Goal: Contribute content

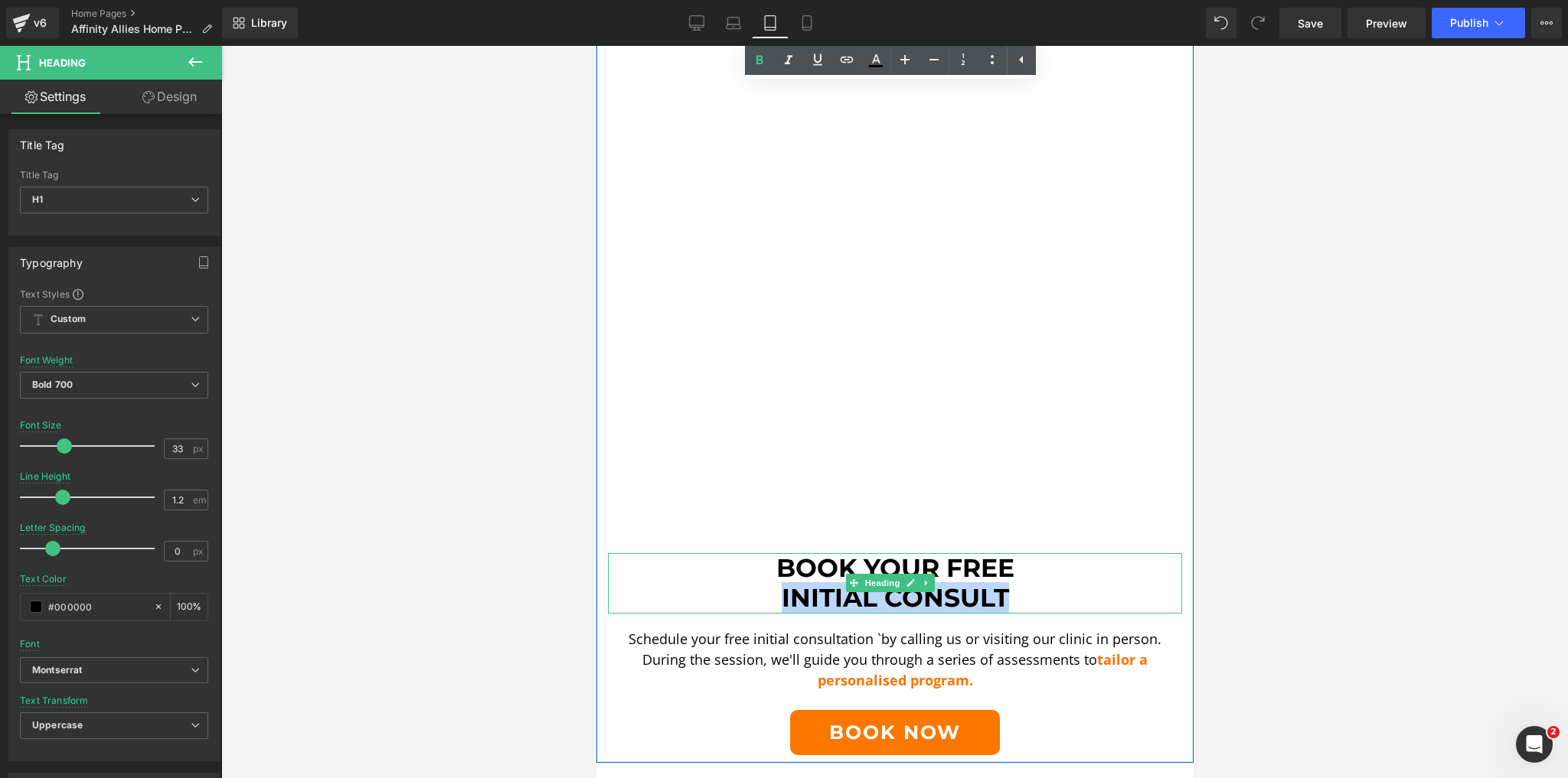
click at [771, 584] on h1 "Initial Consult" at bounding box center [895, 599] width 574 height 31
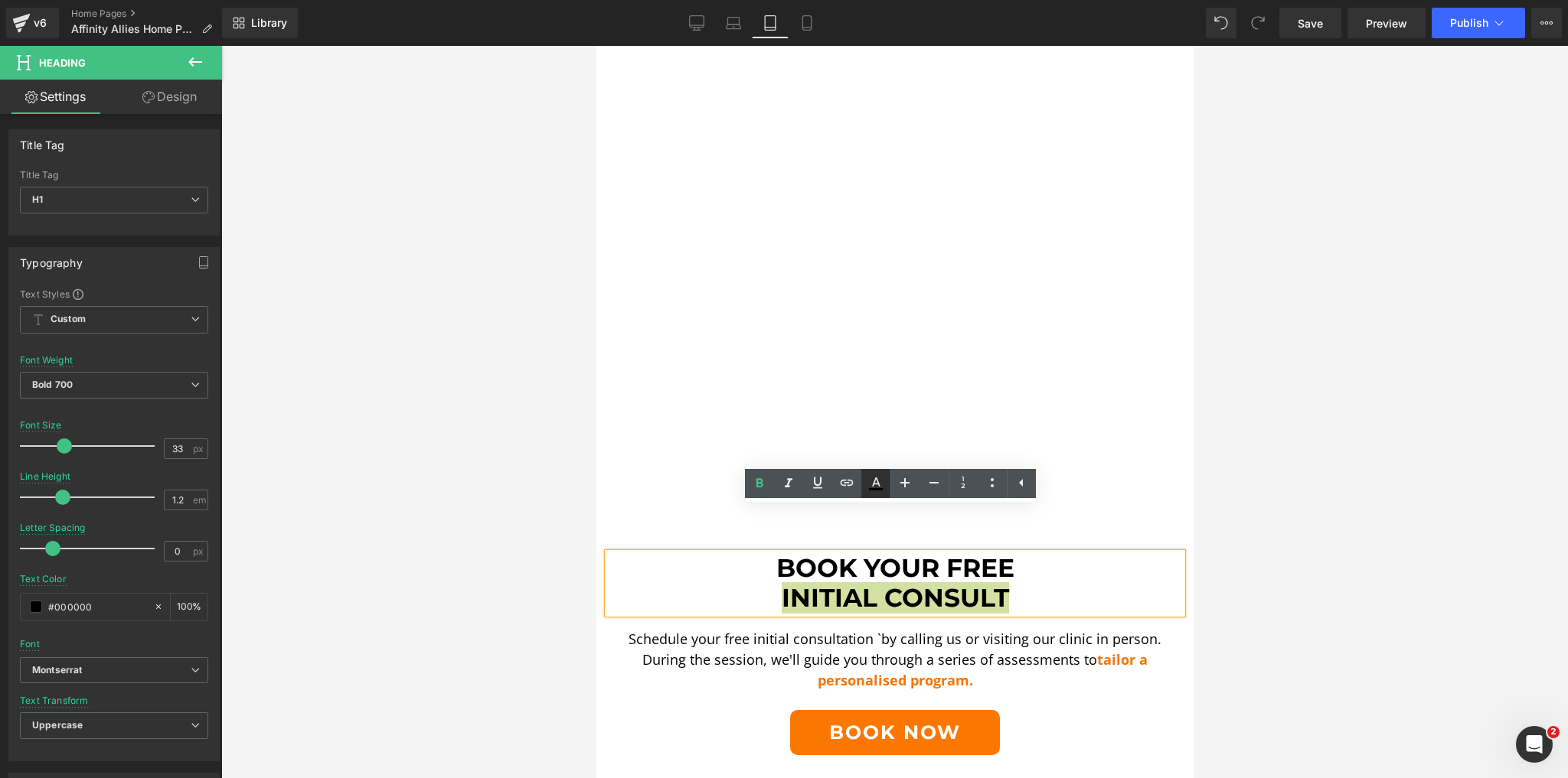
click at [880, 483] on icon at bounding box center [876, 483] width 18 height 18
type input "100"
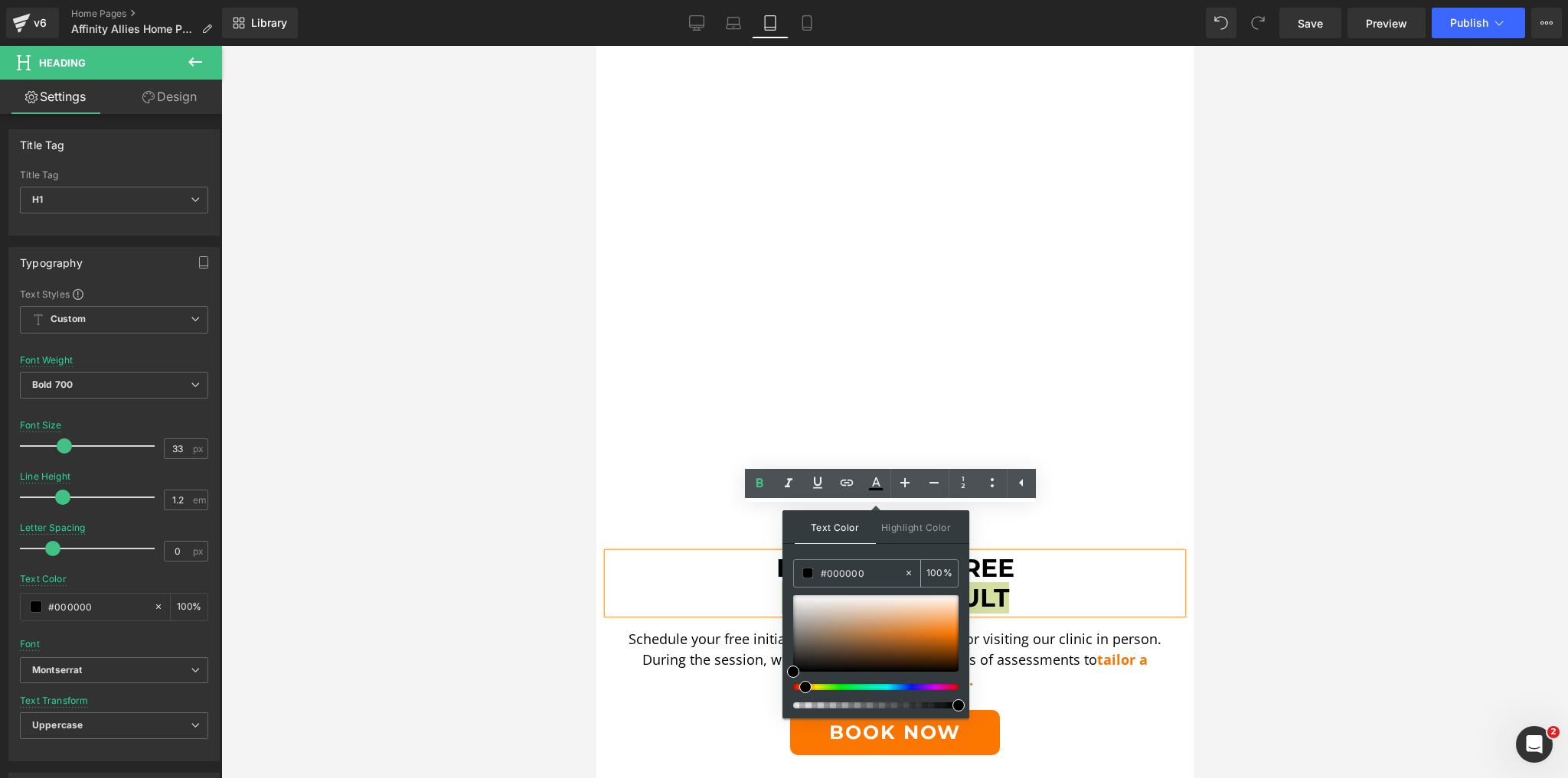
click at [857, 571] on input "#000000" at bounding box center [862, 573] width 83 height 17
paste input "fb7908"
type input "#fb7908"
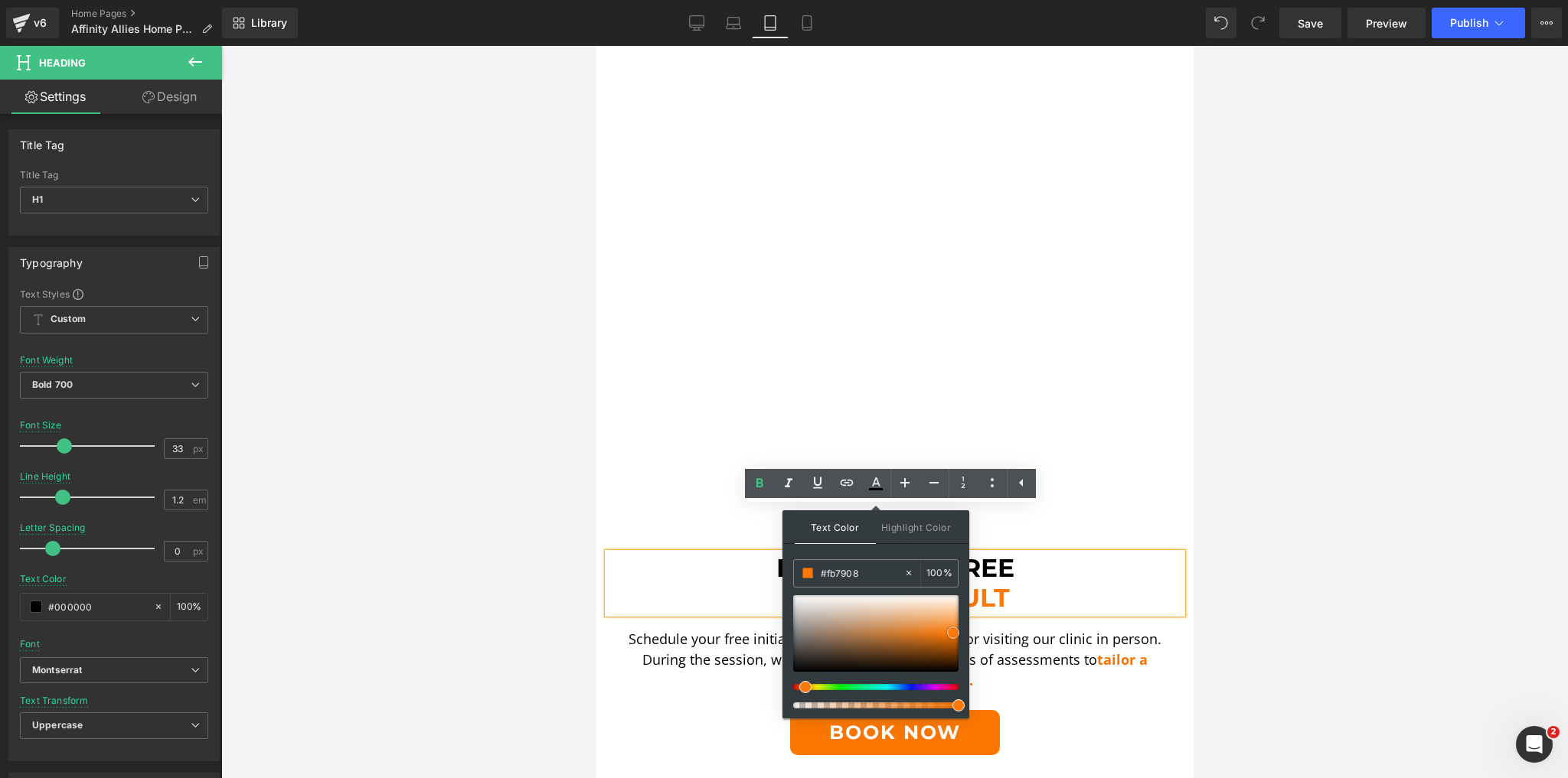
click at [953, 634] on span at bounding box center [953, 632] width 12 height 12
click at [1050, 584] on h1 "Initial Consult" at bounding box center [895, 599] width 574 height 31
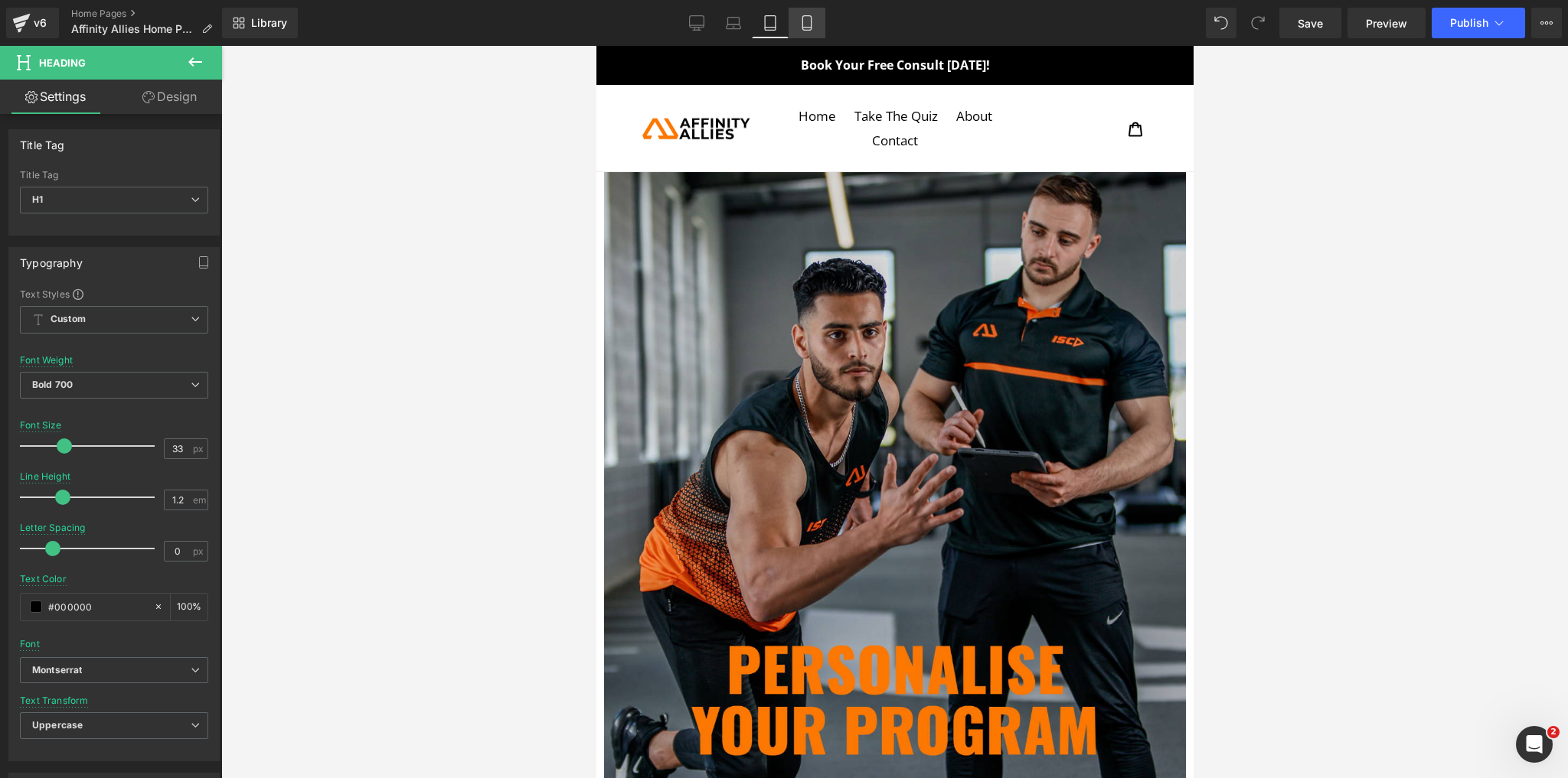
click at [801, 30] on icon at bounding box center [807, 23] width 15 height 15
type input "25"
type input "100"
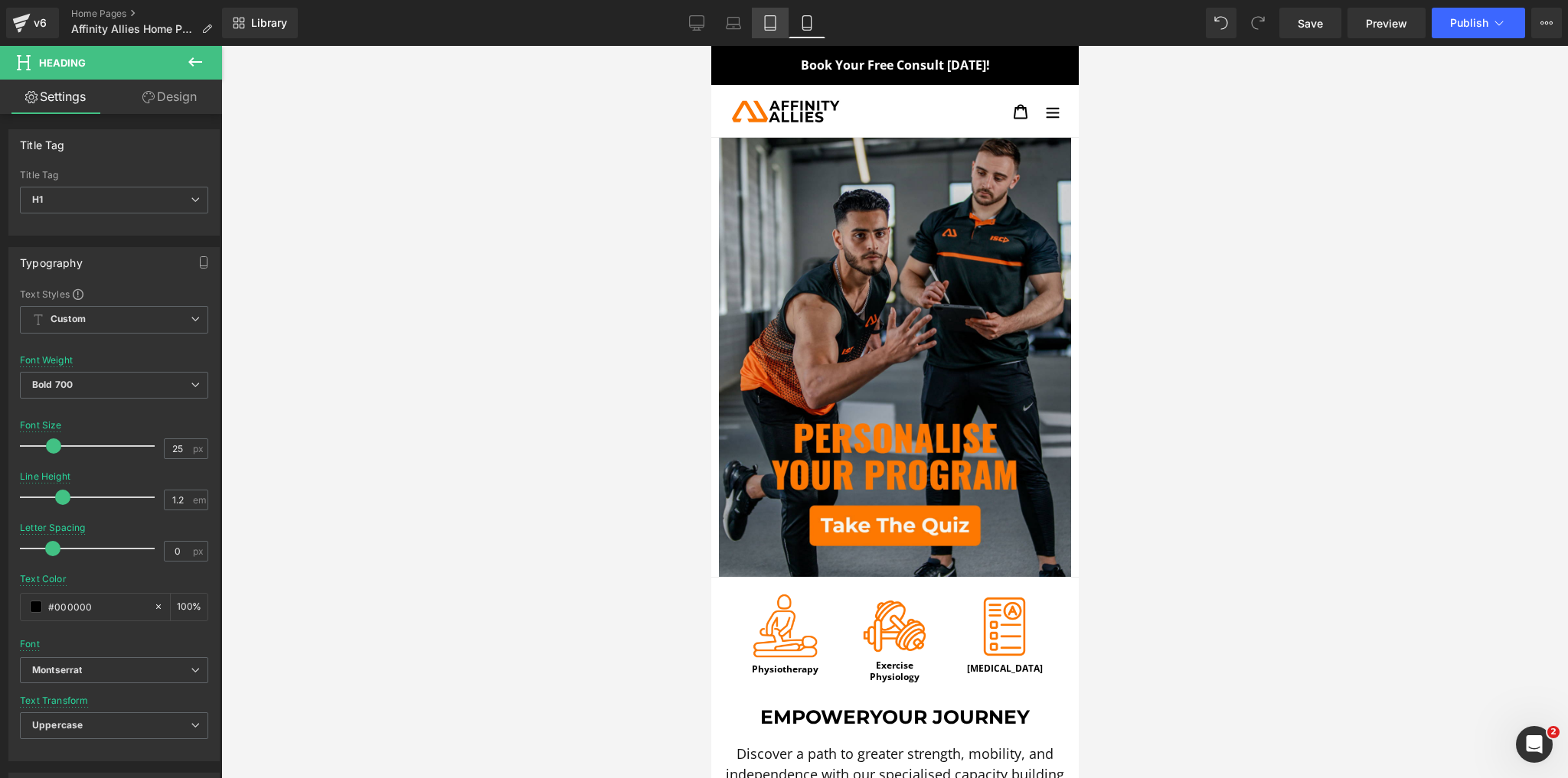
click at [781, 32] on link "Tablet" at bounding box center [770, 23] width 37 height 31
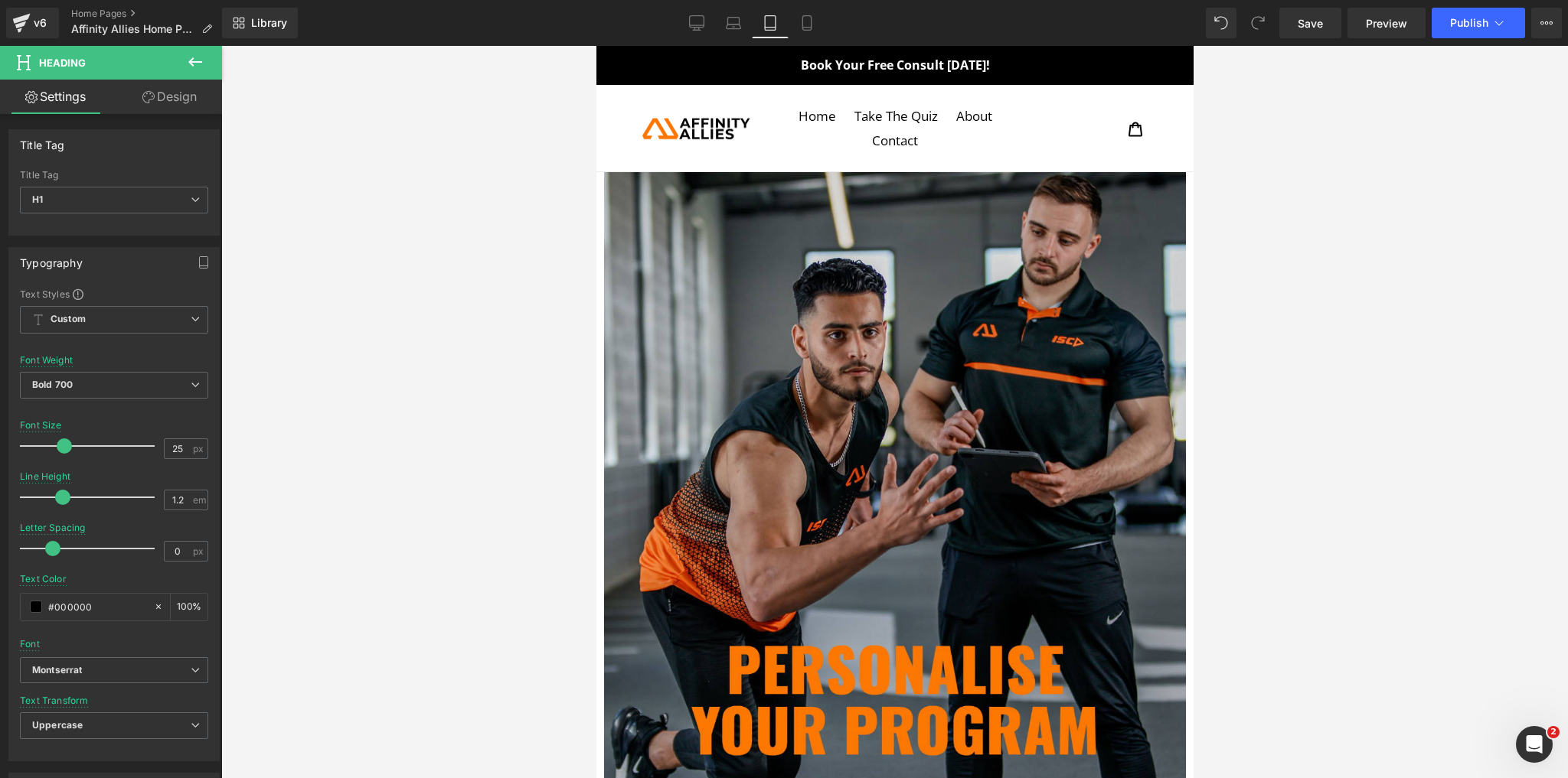
type input "33"
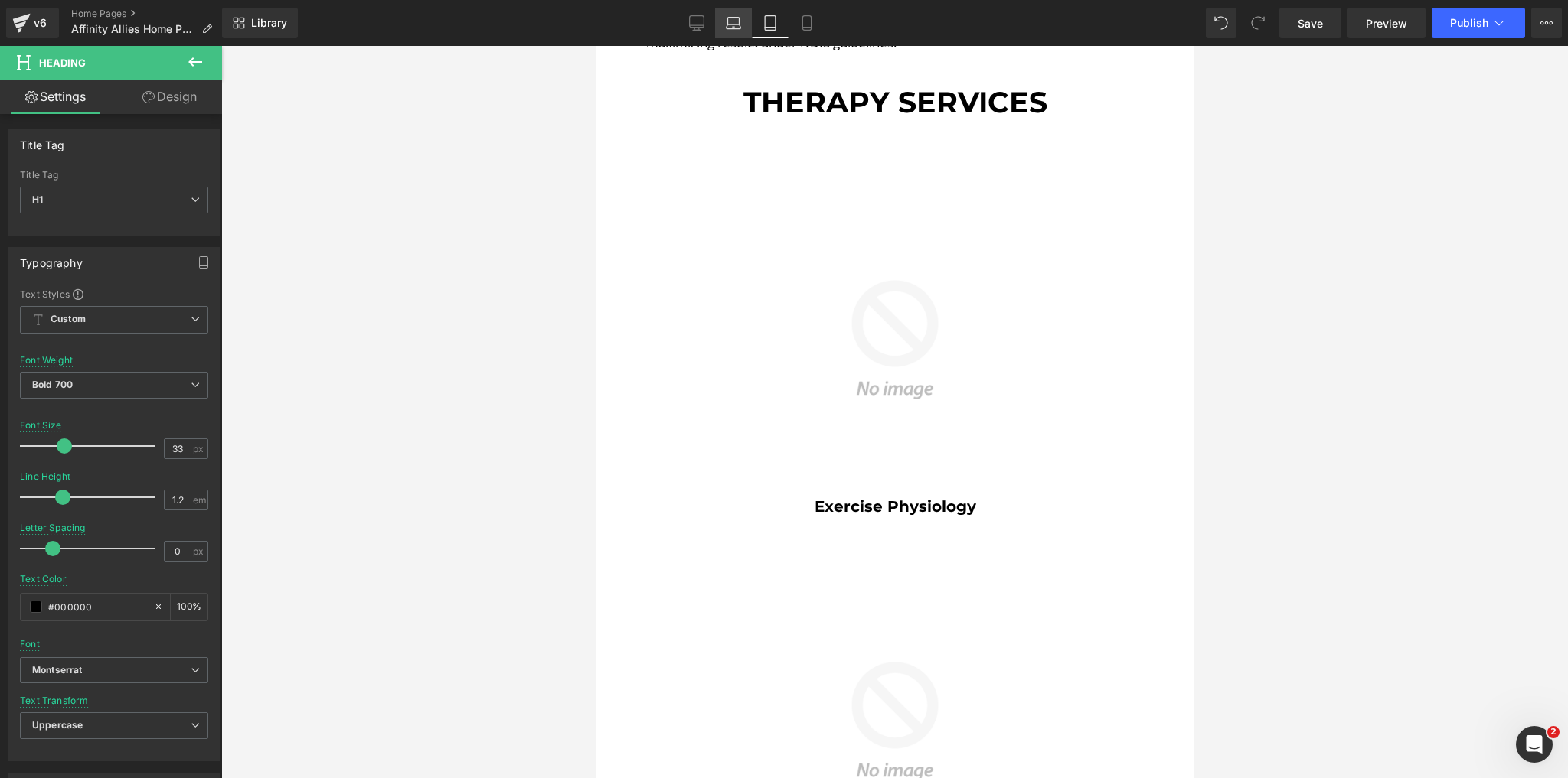
scroll to position [1173, 0]
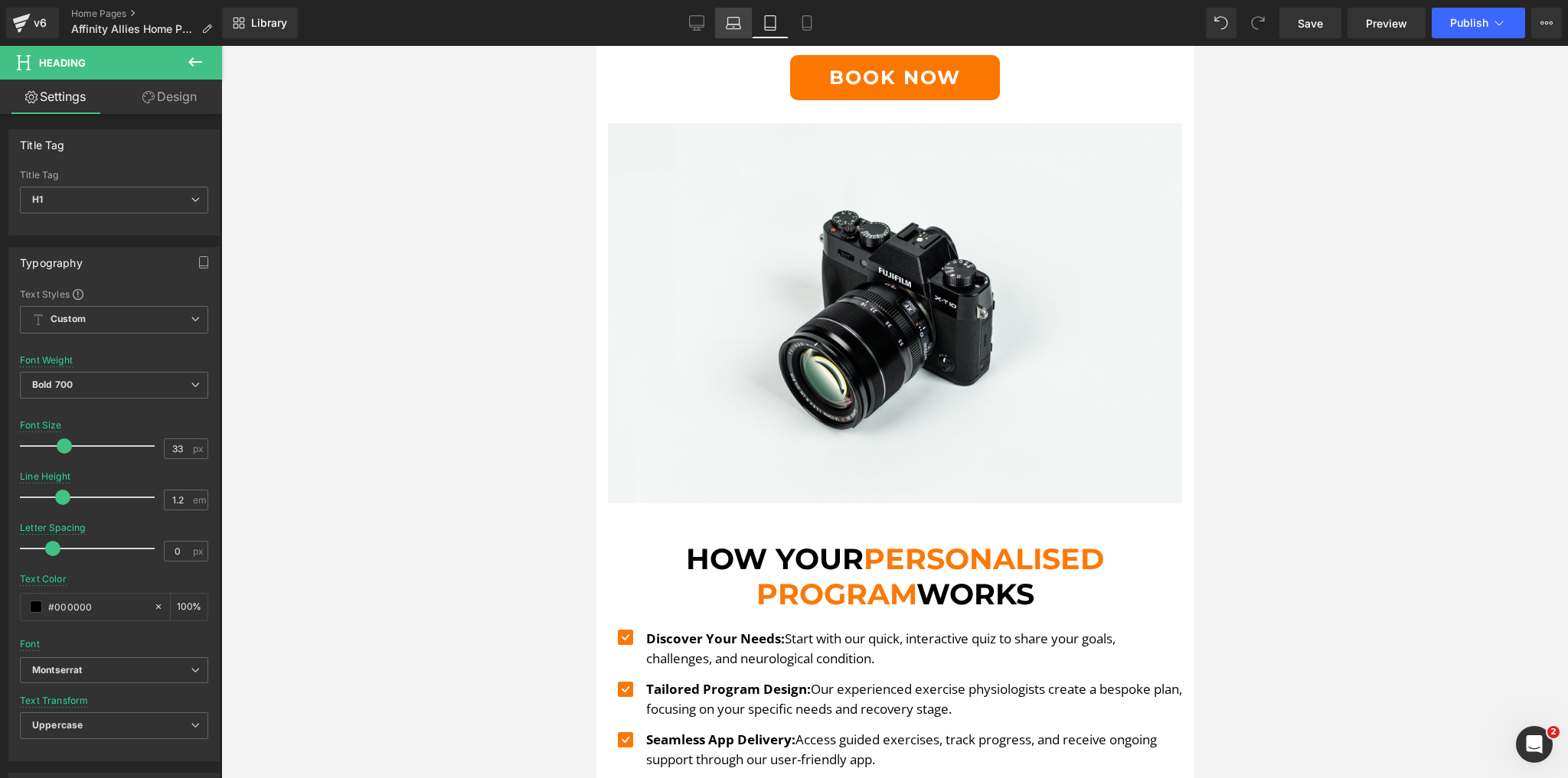
click at [744, 23] on link "Laptop" at bounding box center [733, 23] width 37 height 31
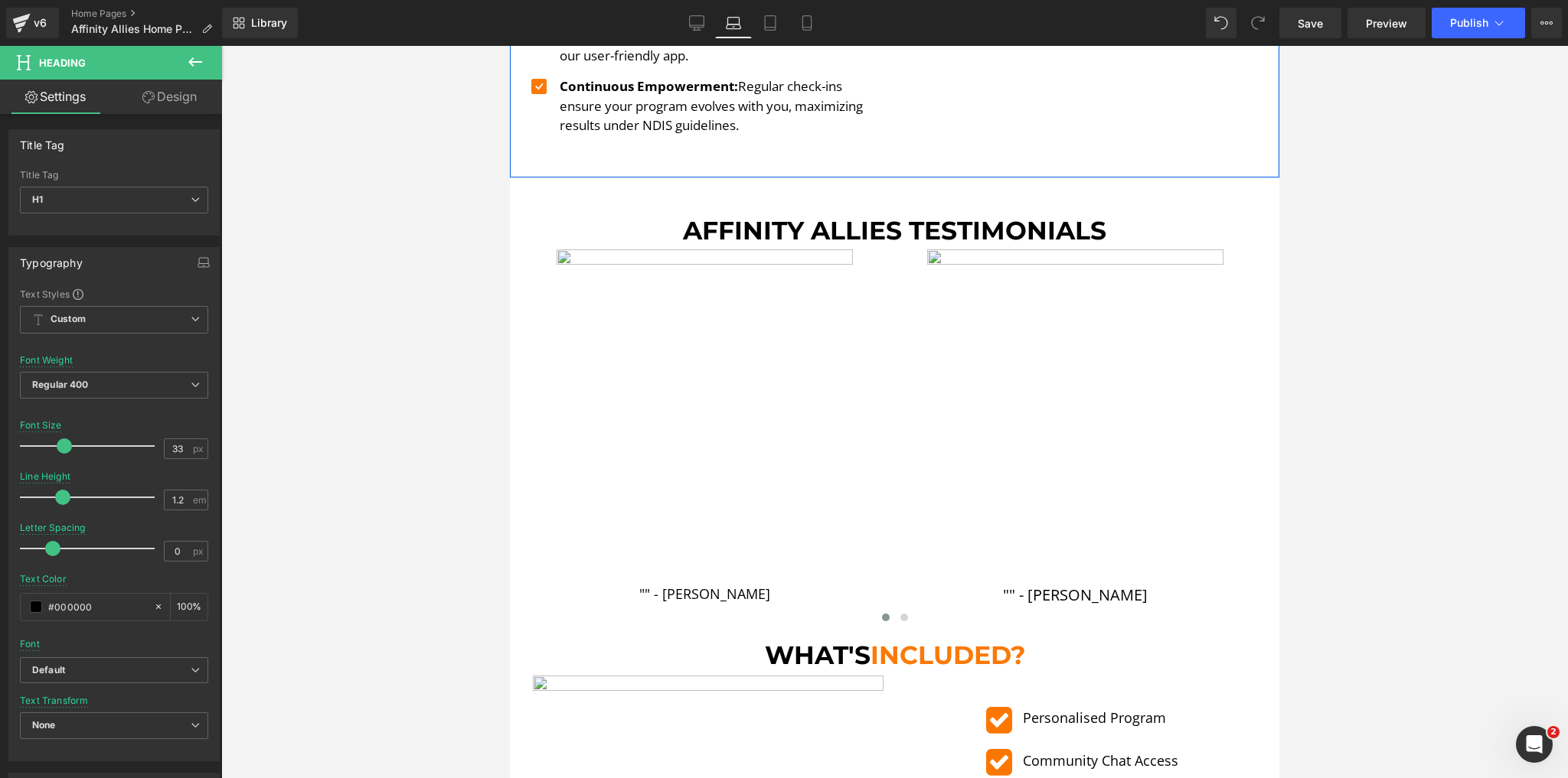
scroll to position [1837, 0]
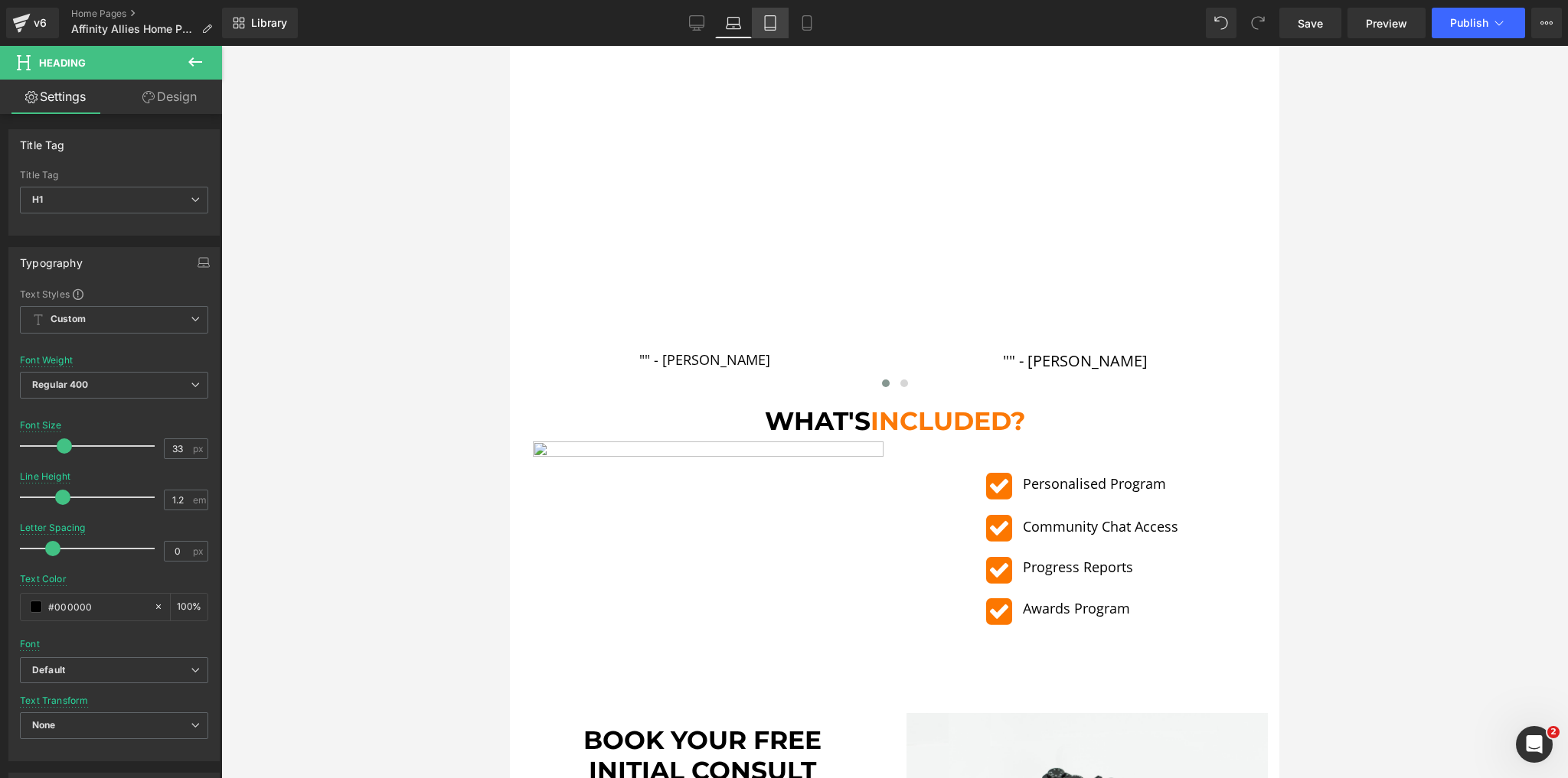
click at [781, 23] on link "Tablet" at bounding box center [770, 23] width 37 height 31
type input "100"
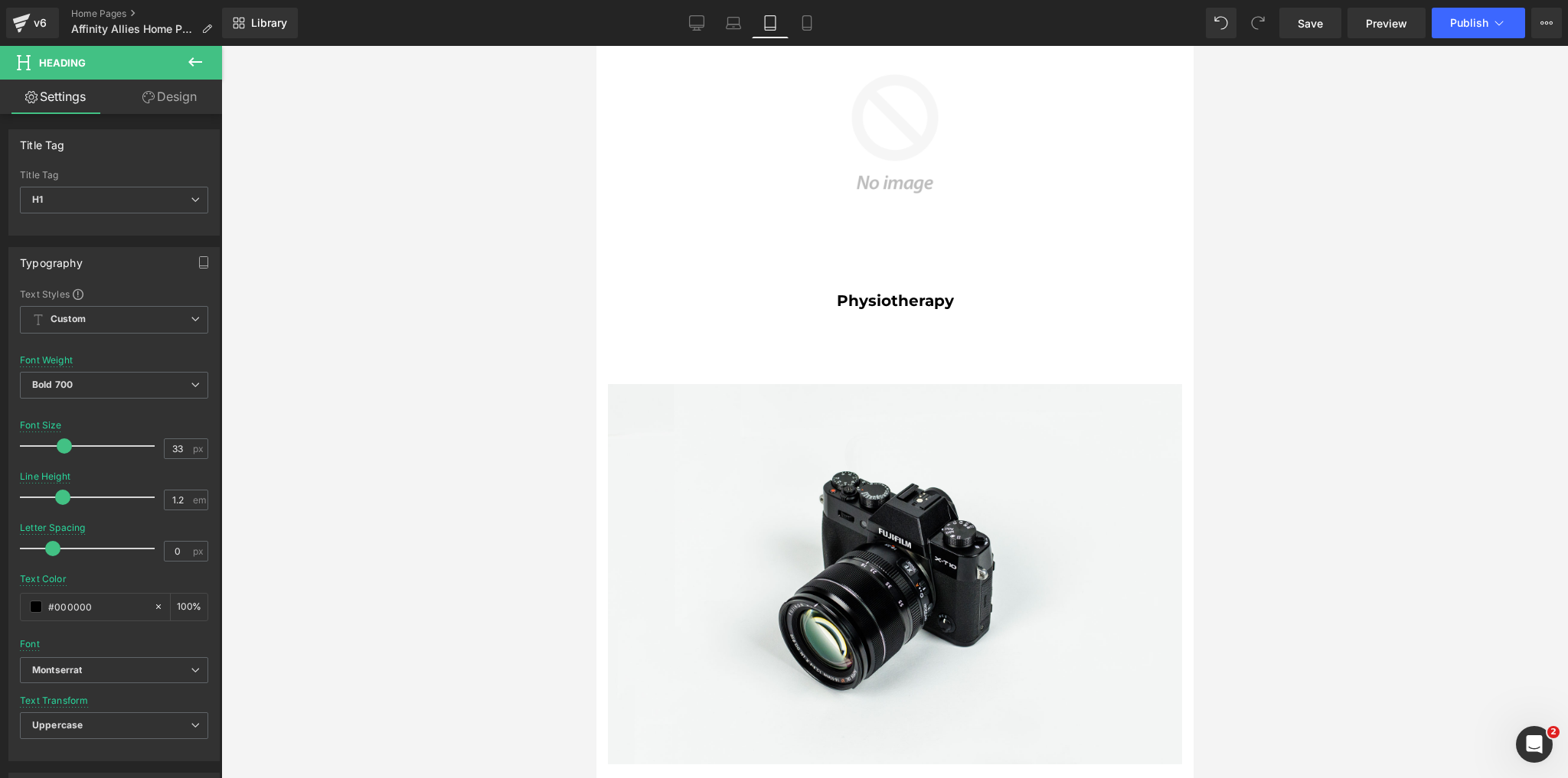
scroll to position [3278, 0]
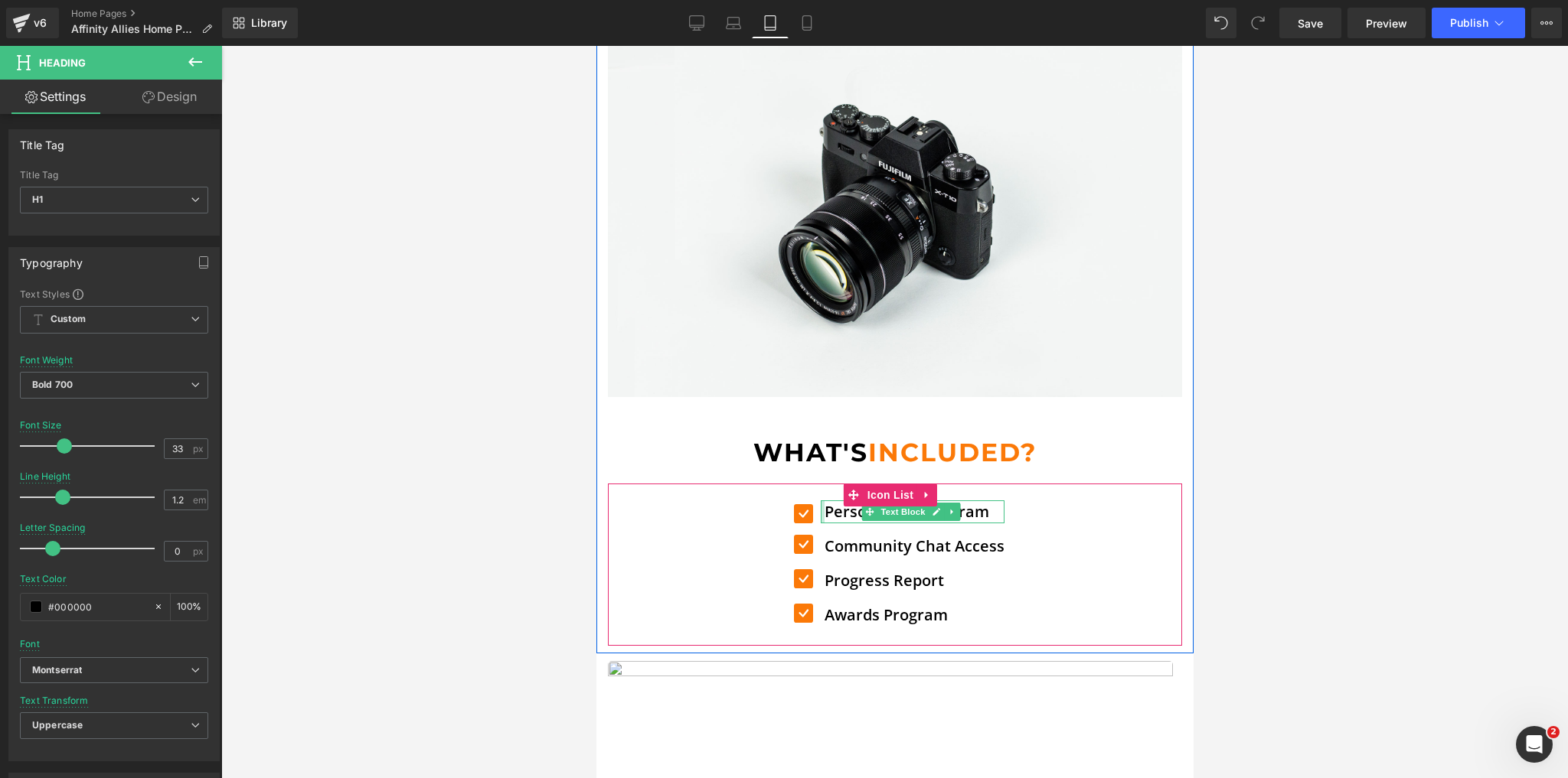
click at [820, 501] on div at bounding box center [822, 512] width 4 height 23
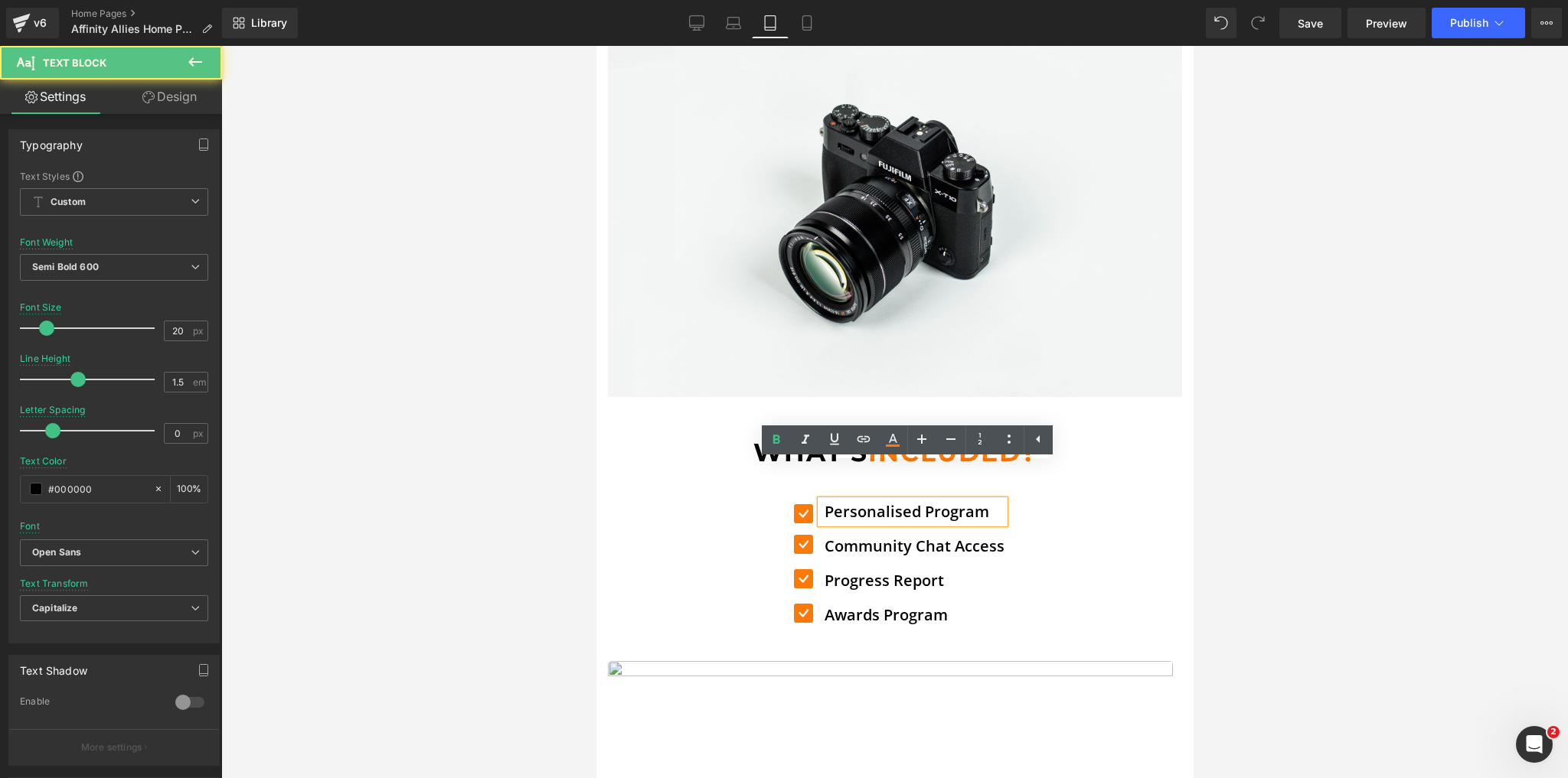
click at [833, 501] on p "Personalised Program" at bounding box center [914, 512] width 180 height 23
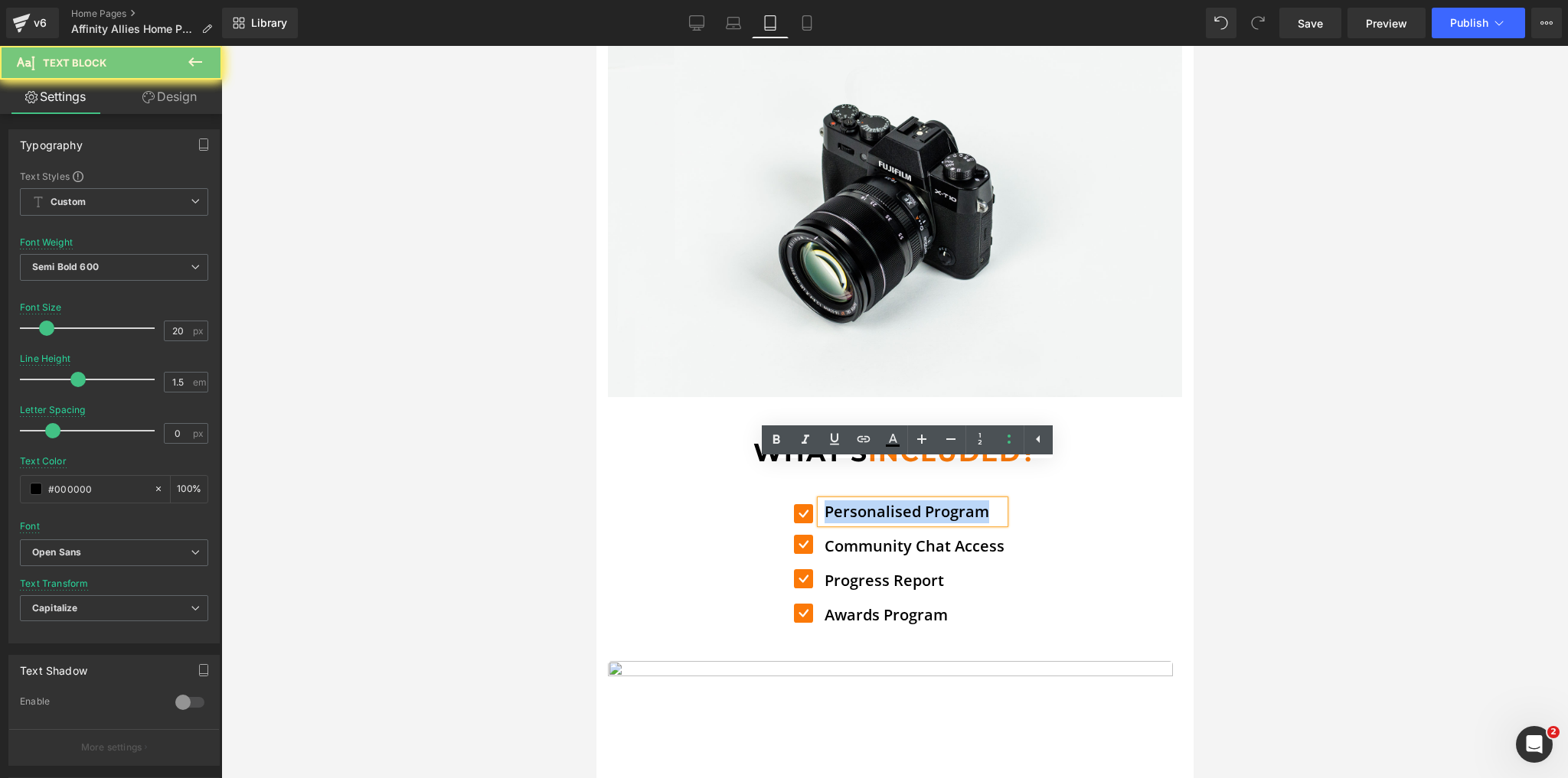
click at [833, 501] on p "Personalised Program" at bounding box center [914, 512] width 180 height 23
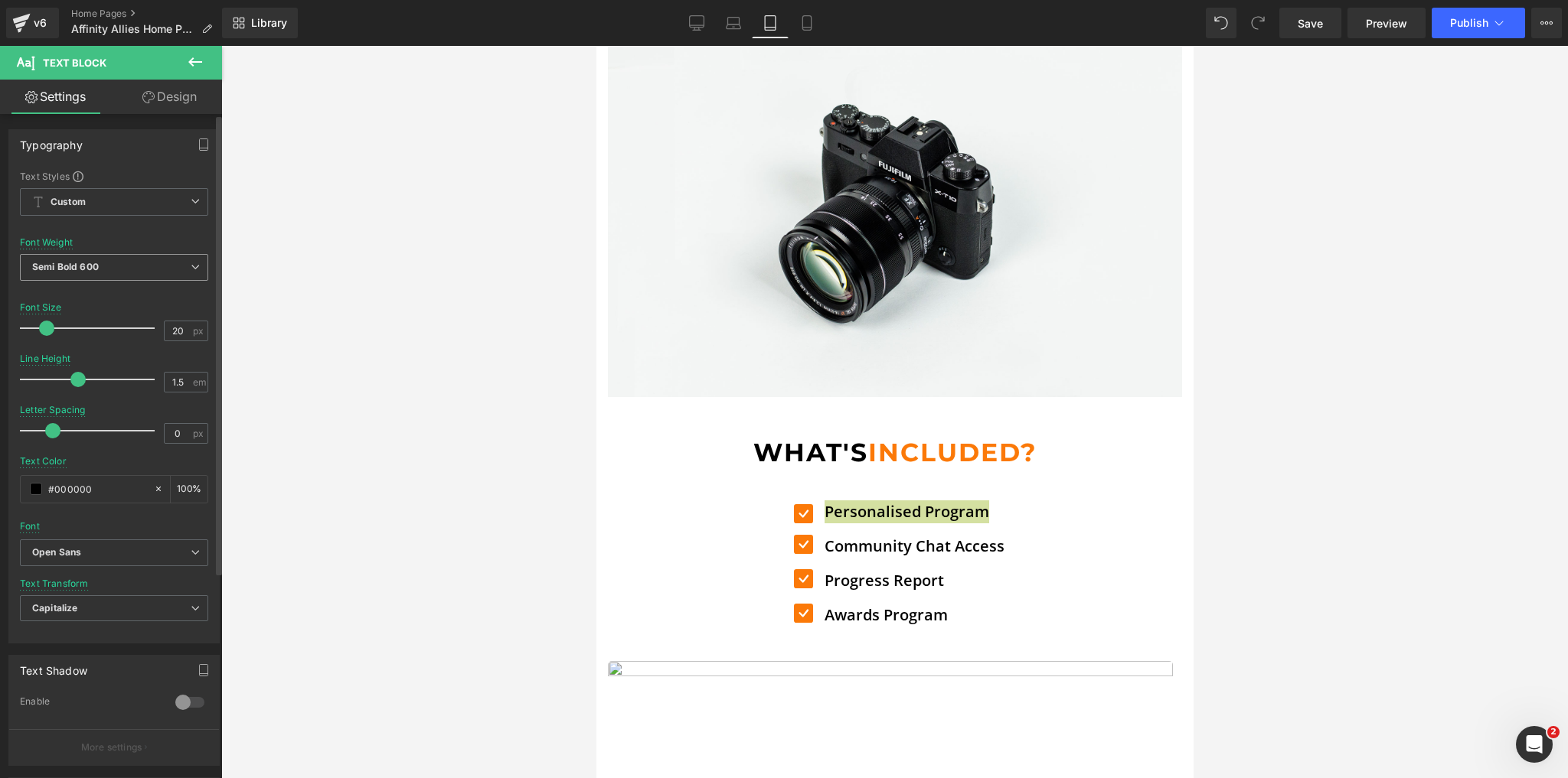
click at [100, 276] on span "Semi Bold 600" at bounding box center [113, 268] width 188 height 27
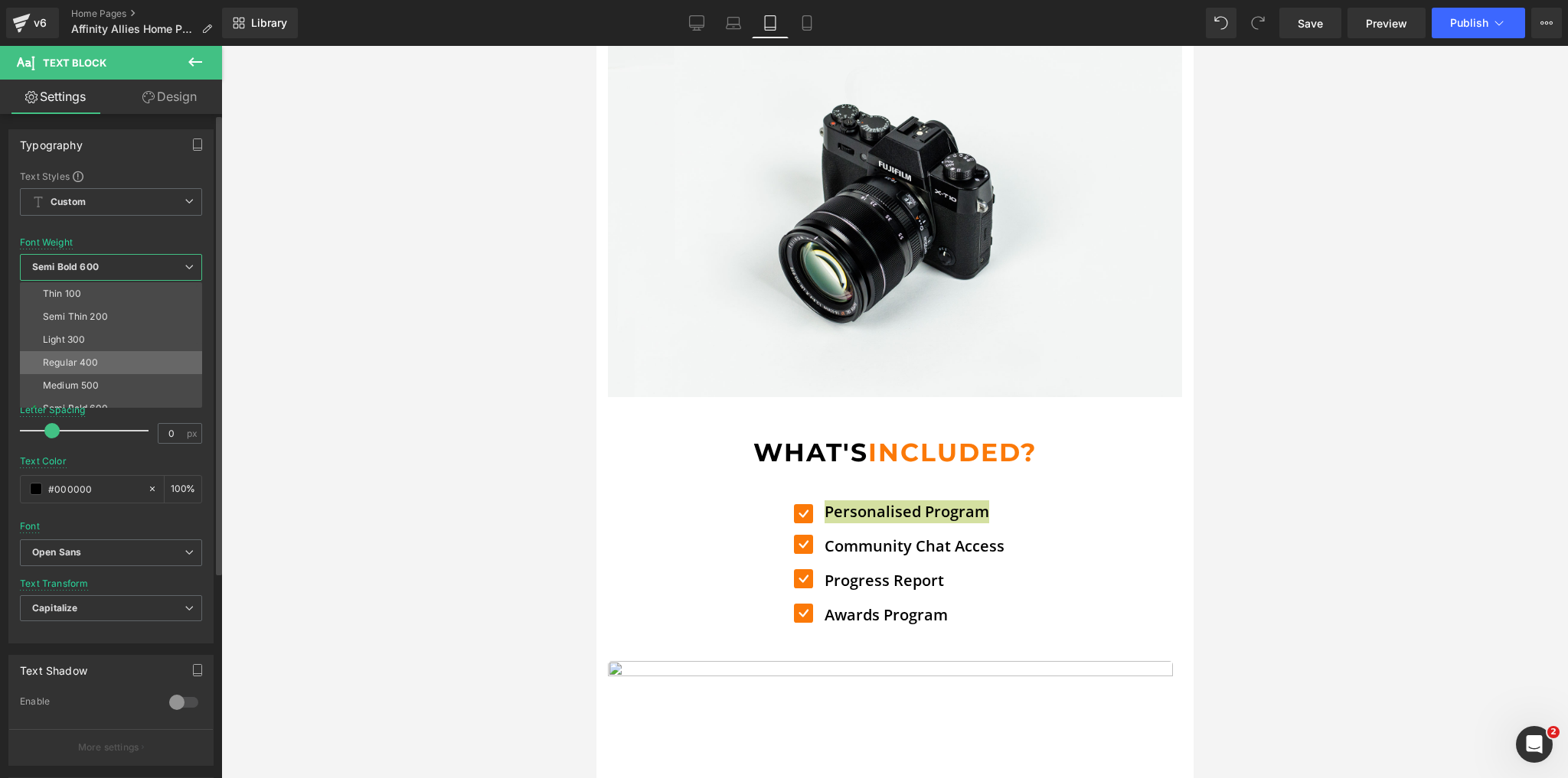
click at [73, 358] on div "Regular 400" at bounding box center [71, 362] width 56 height 10
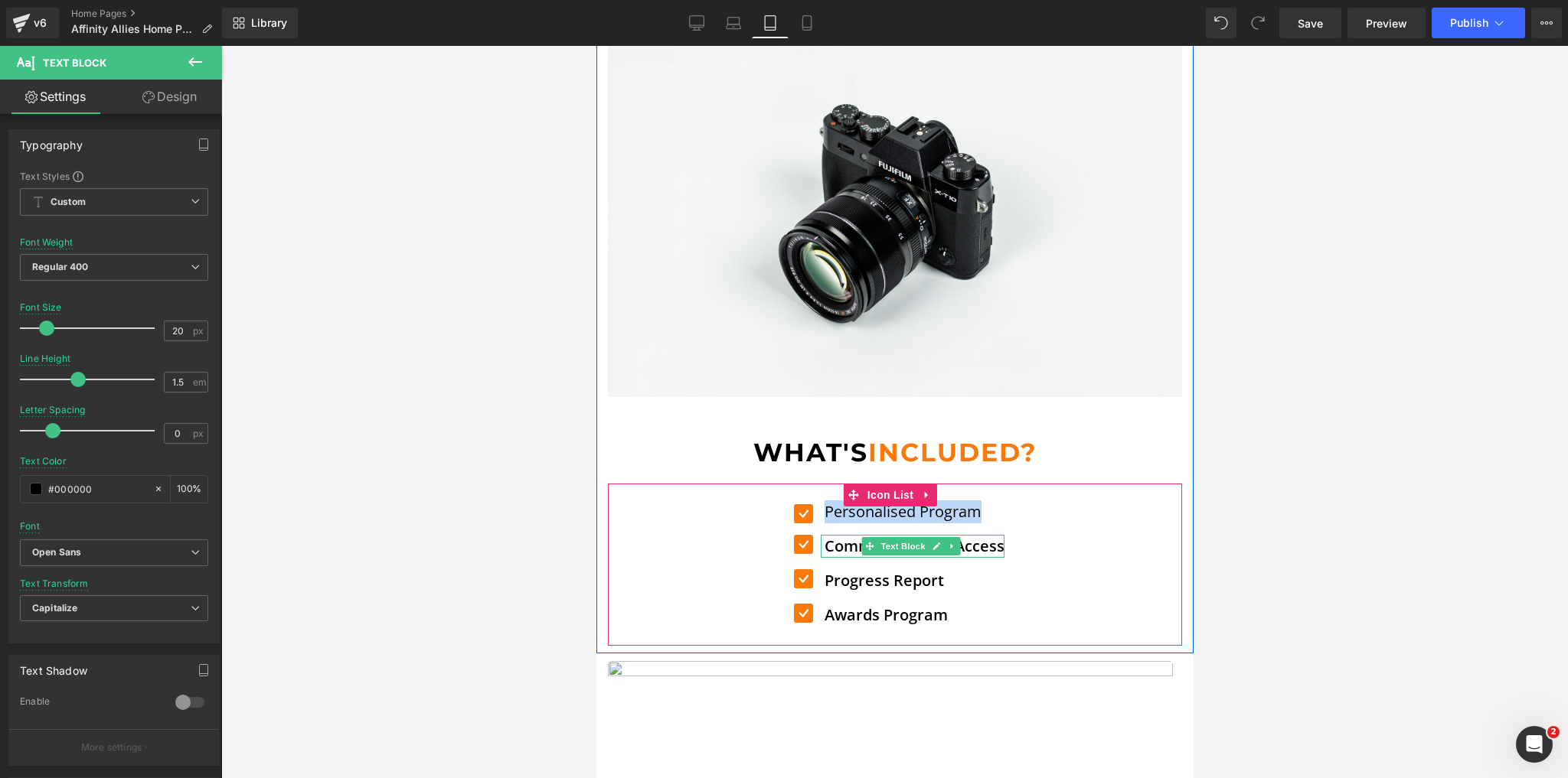
click at [840, 535] on p "Community Chat Access" at bounding box center [914, 546] width 180 height 23
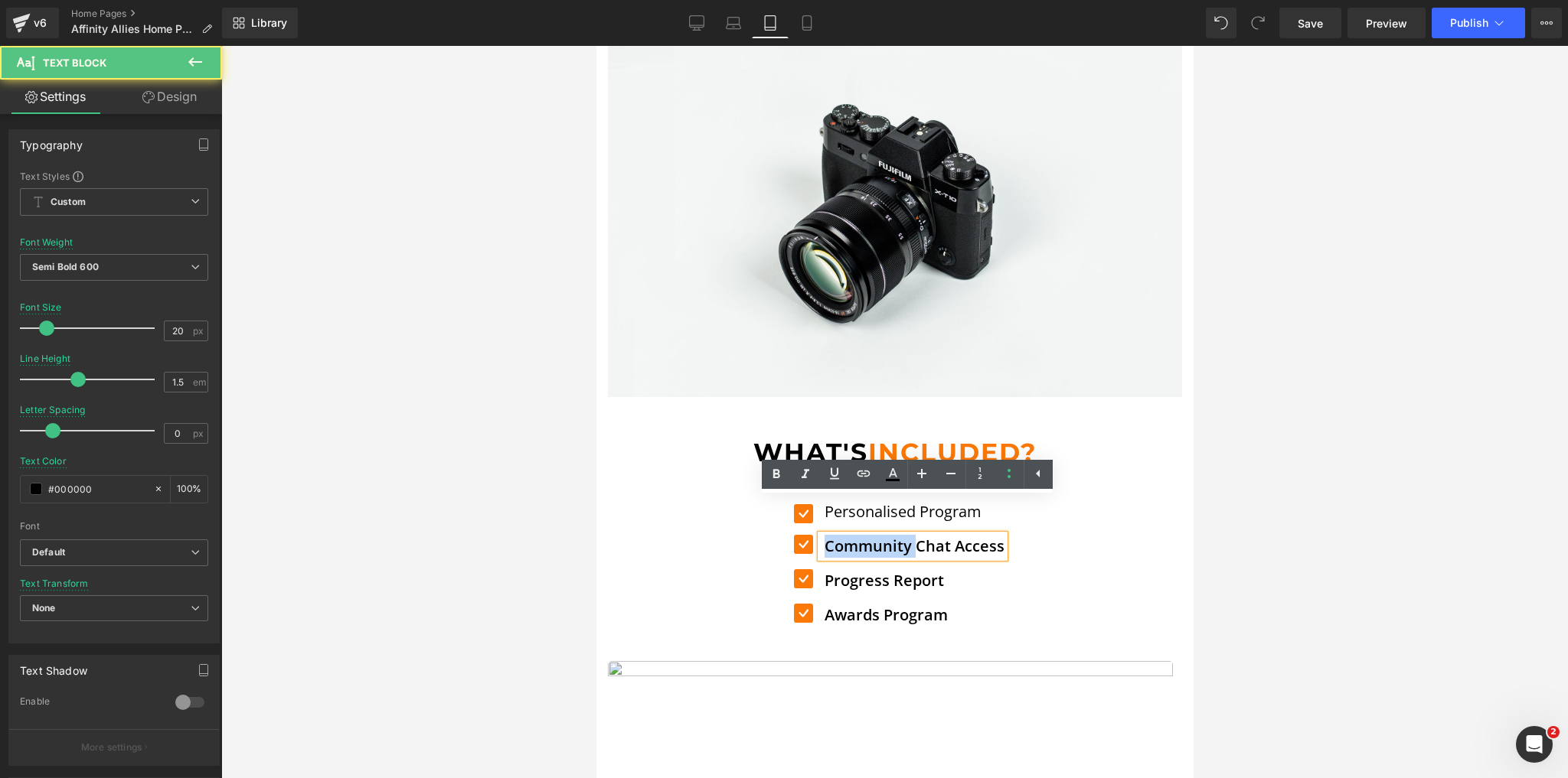
click at [840, 535] on p "Community Chat Access" at bounding box center [914, 546] width 180 height 23
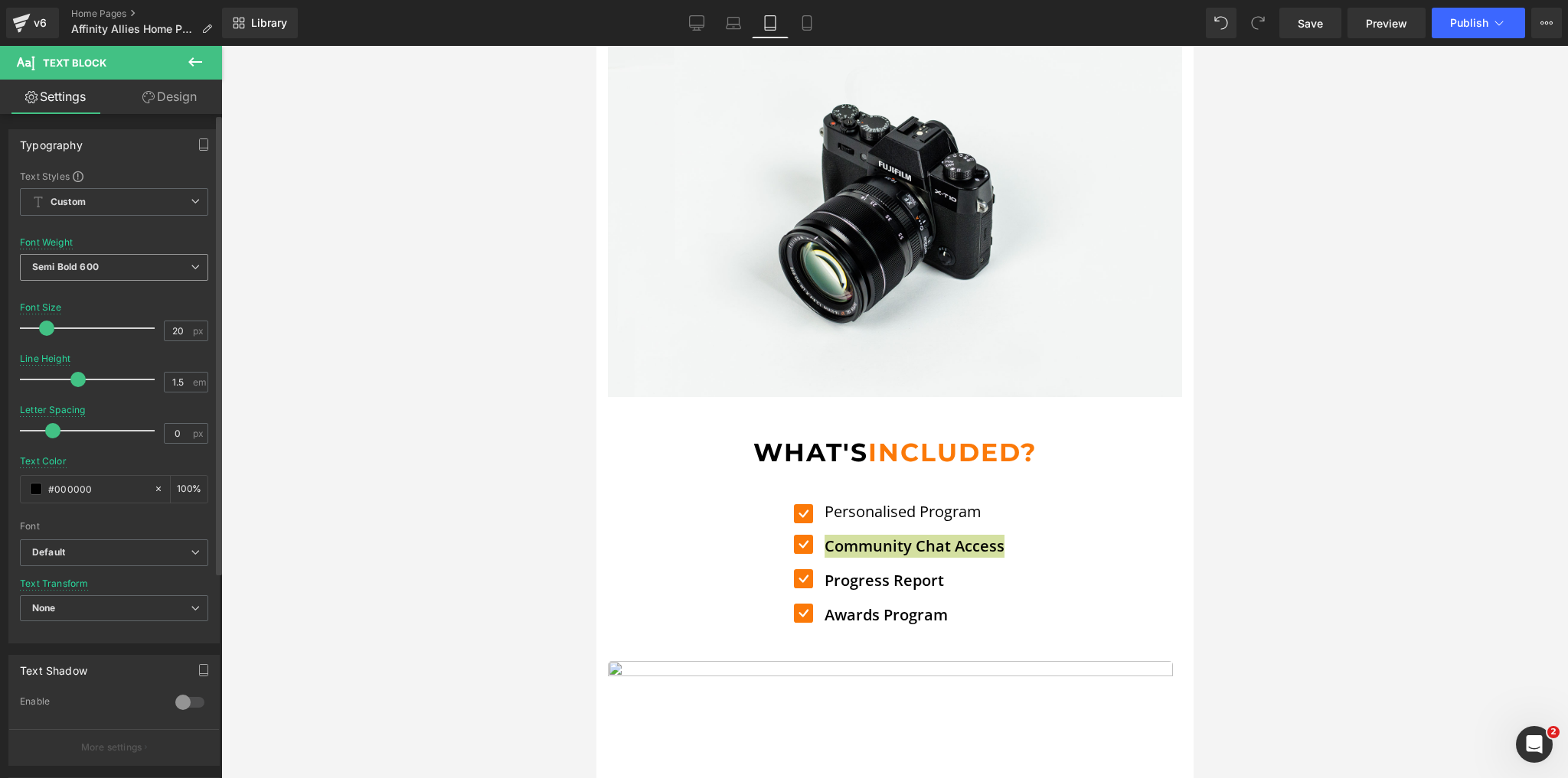
click at [132, 273] on span "Semi Bold 600" at bounding box center [113, 268] width 188 height 27
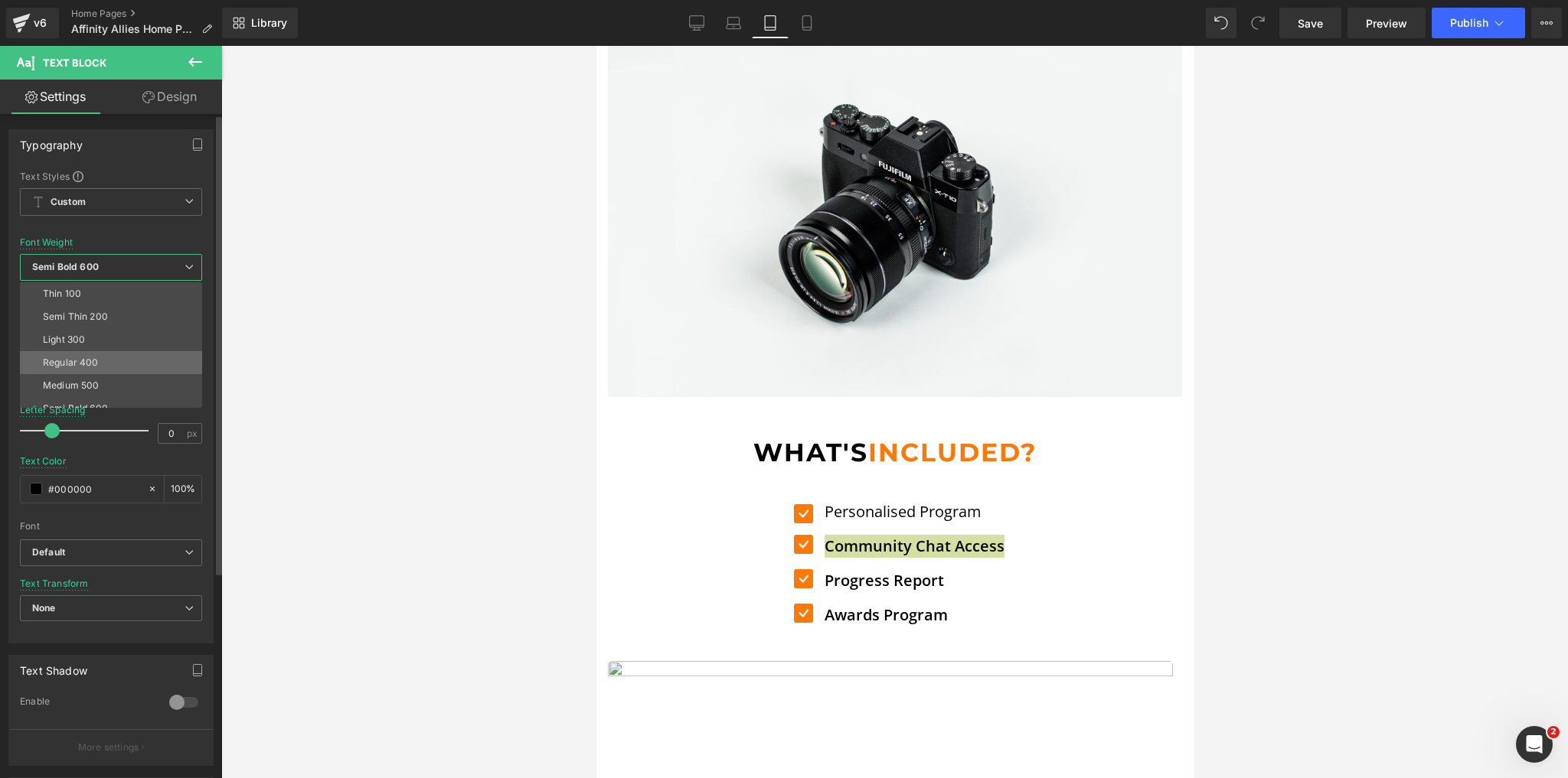
click at [88, 365] on div "Regular 400" at bounding box center [71, 362] width 56 height 10
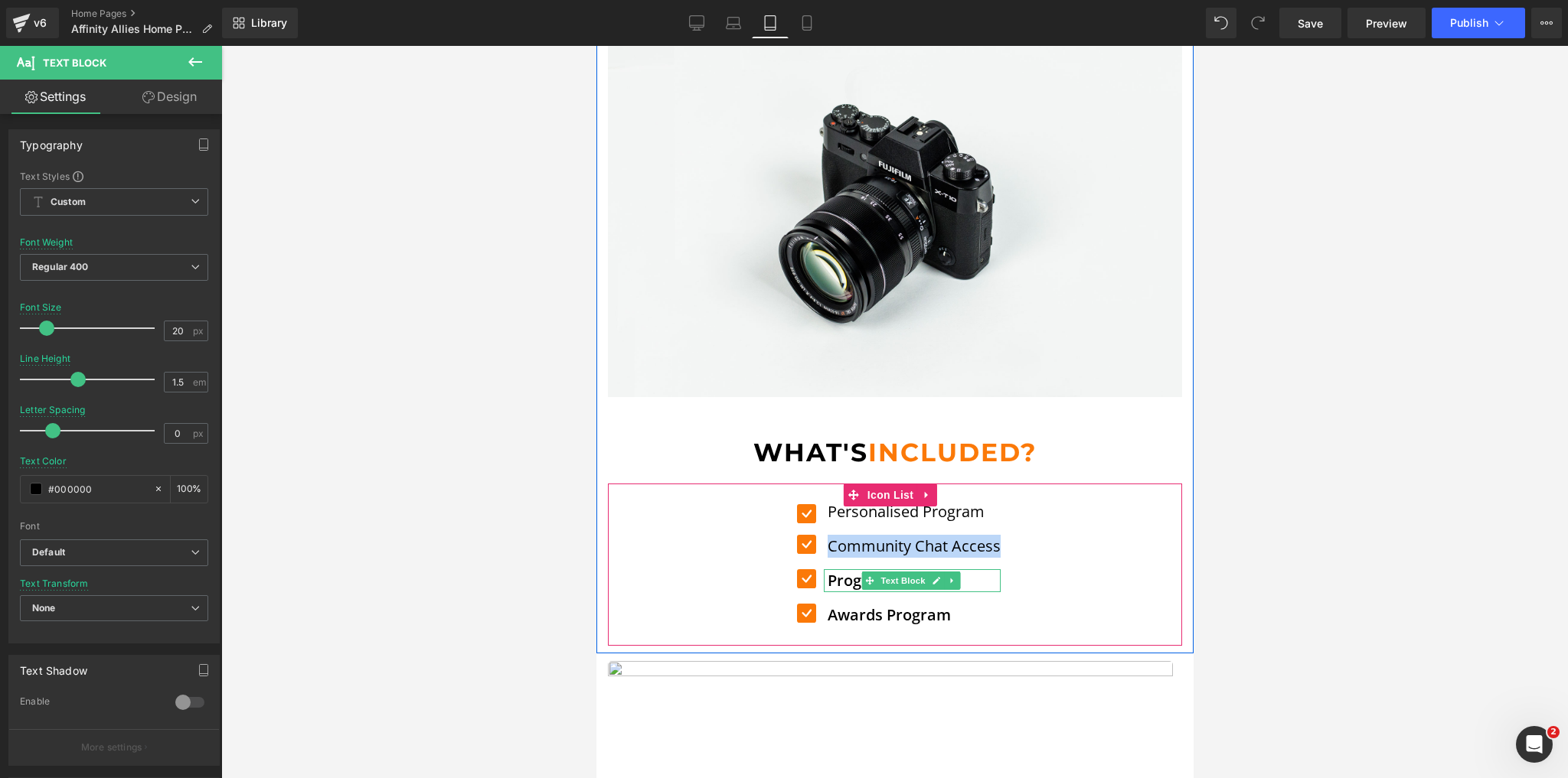
click at [853, 569] on p "Progress Report" at bounding box center [913, 581] width 173 height 23
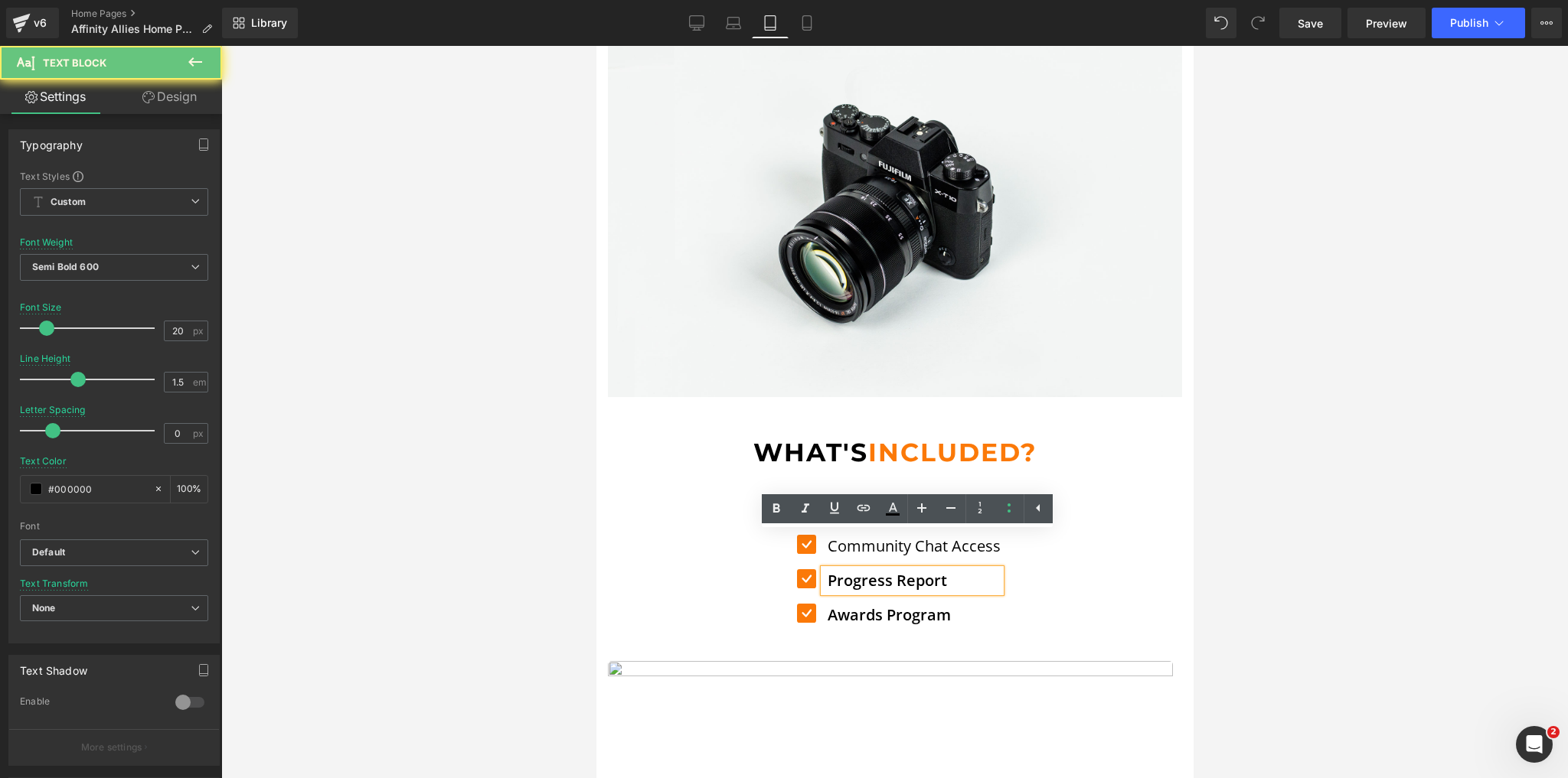
click at [849, 569] on p "Progress Report" at bounding box center [913, 581] width 173 height 23
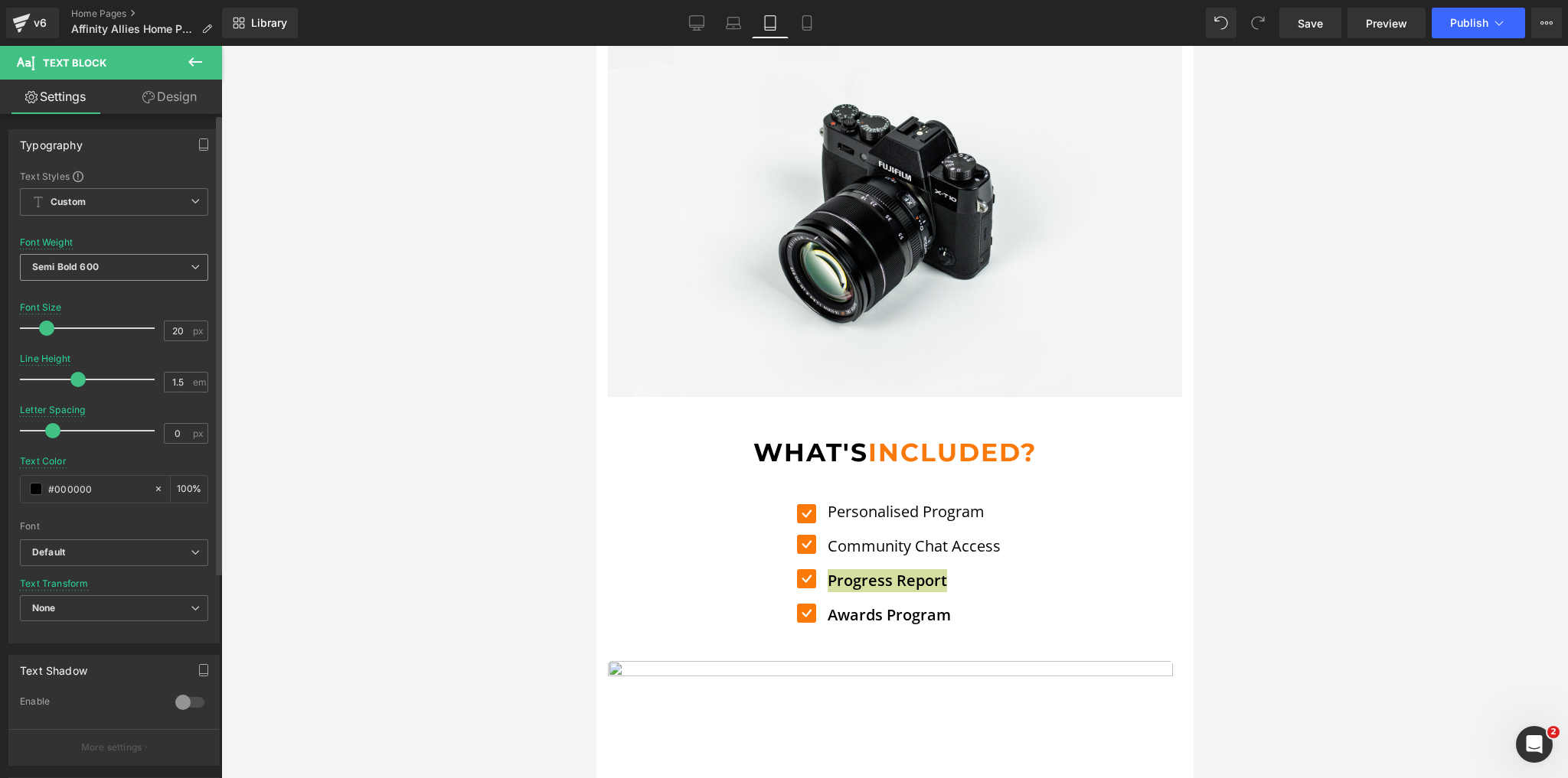
click at [157, 273] on span "Semi Bold 600" at bounding box center [113, 268] width 188 height 27
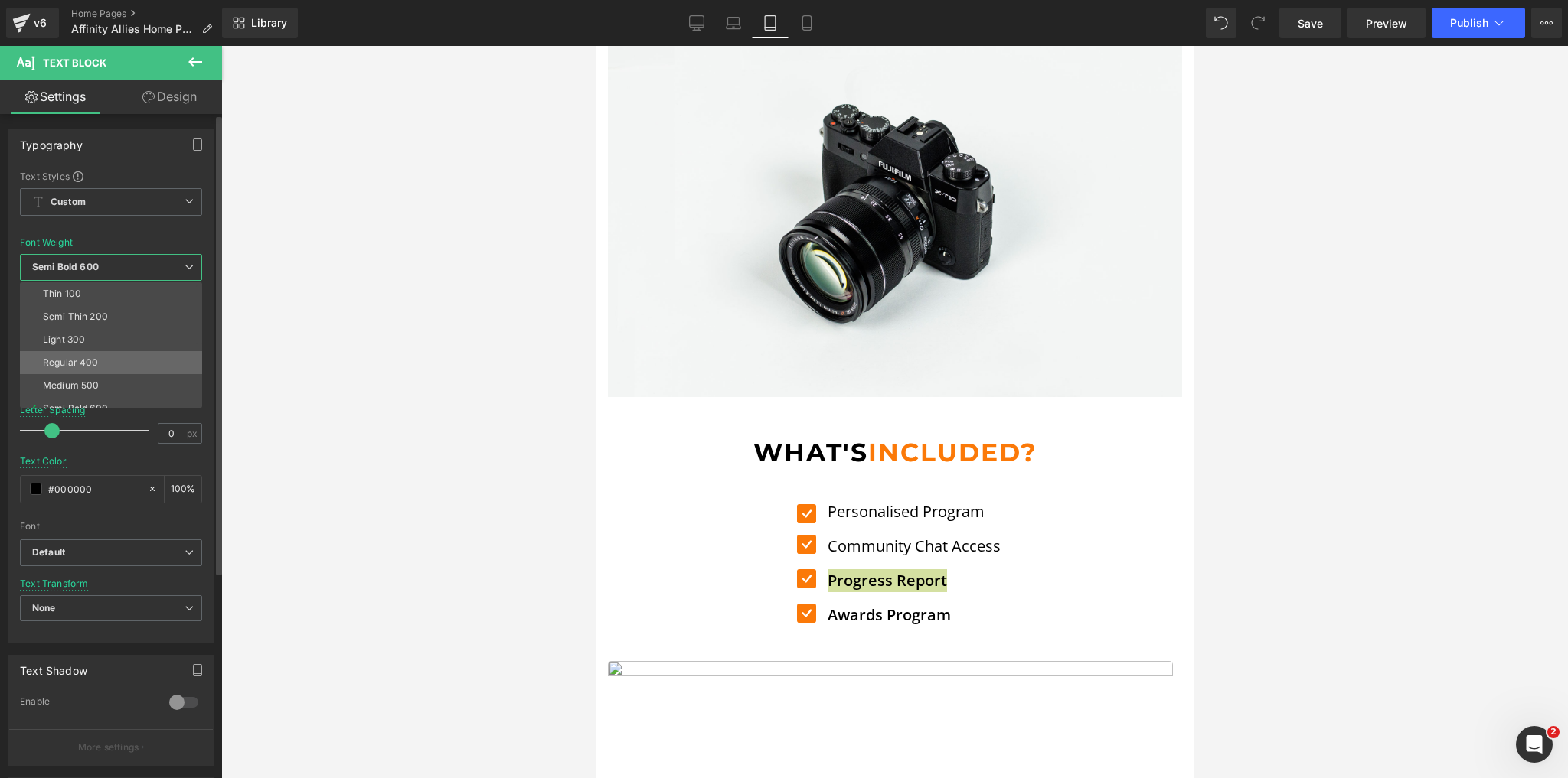
click at [102, 361] on li "Regular 400" at bounding box center [114, 362] width 189 height 23
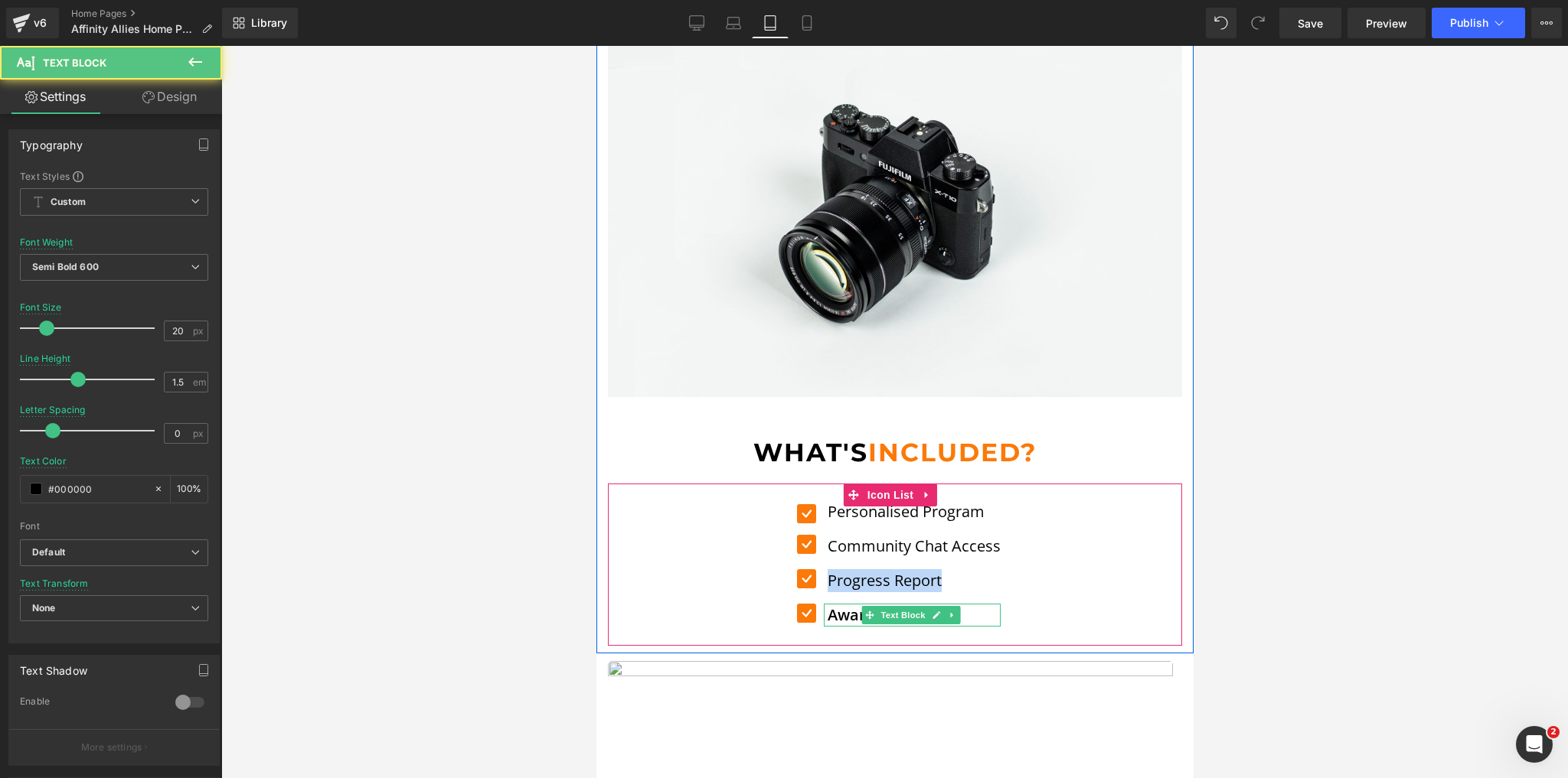
click at [855, 604] on p "Awards Program" at bounding box center [913, 615] width 173 height 23
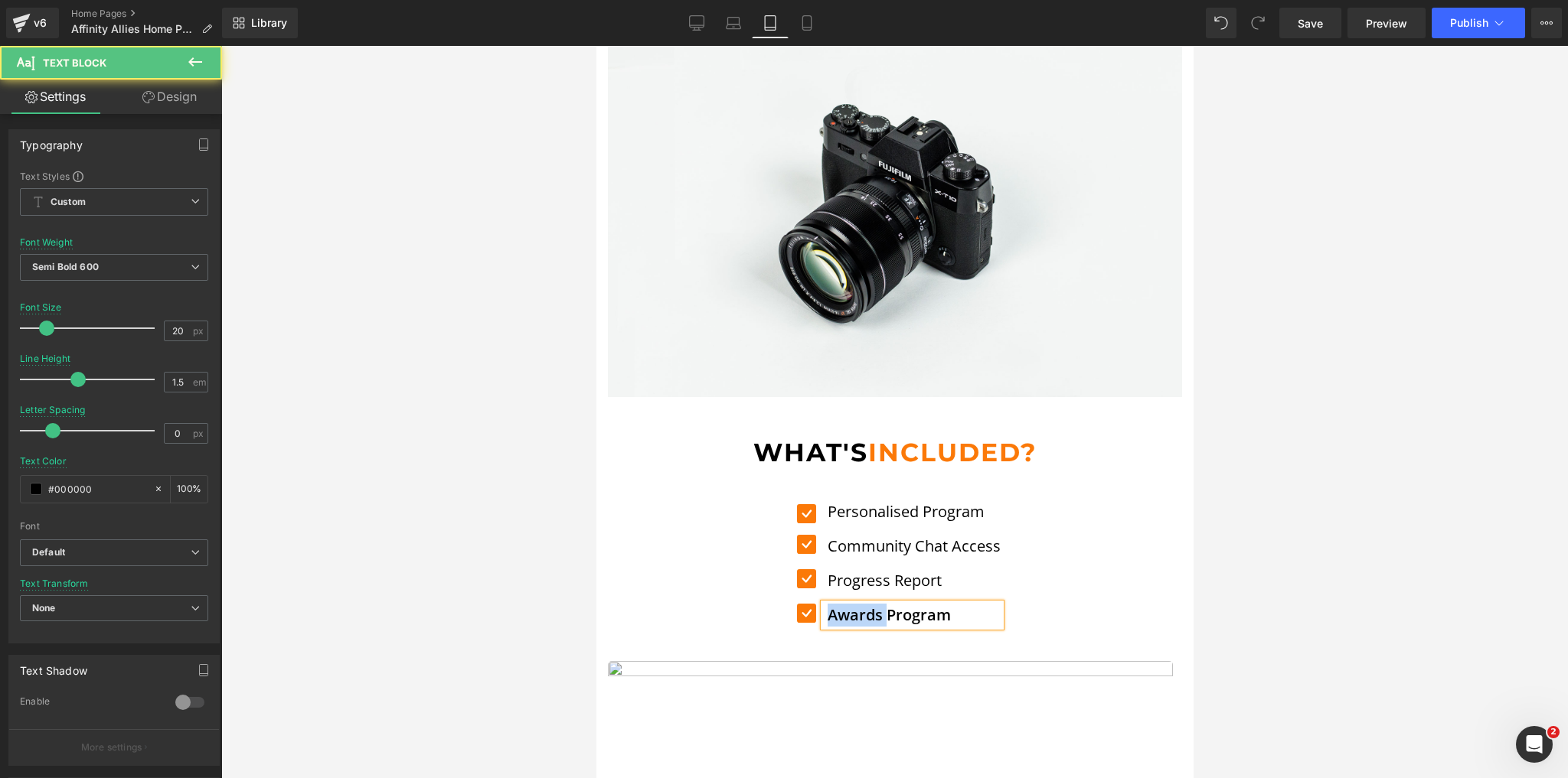
click at [855, 604] on p "Awards Program" at bounding box center [913, 615] width 173 height 23
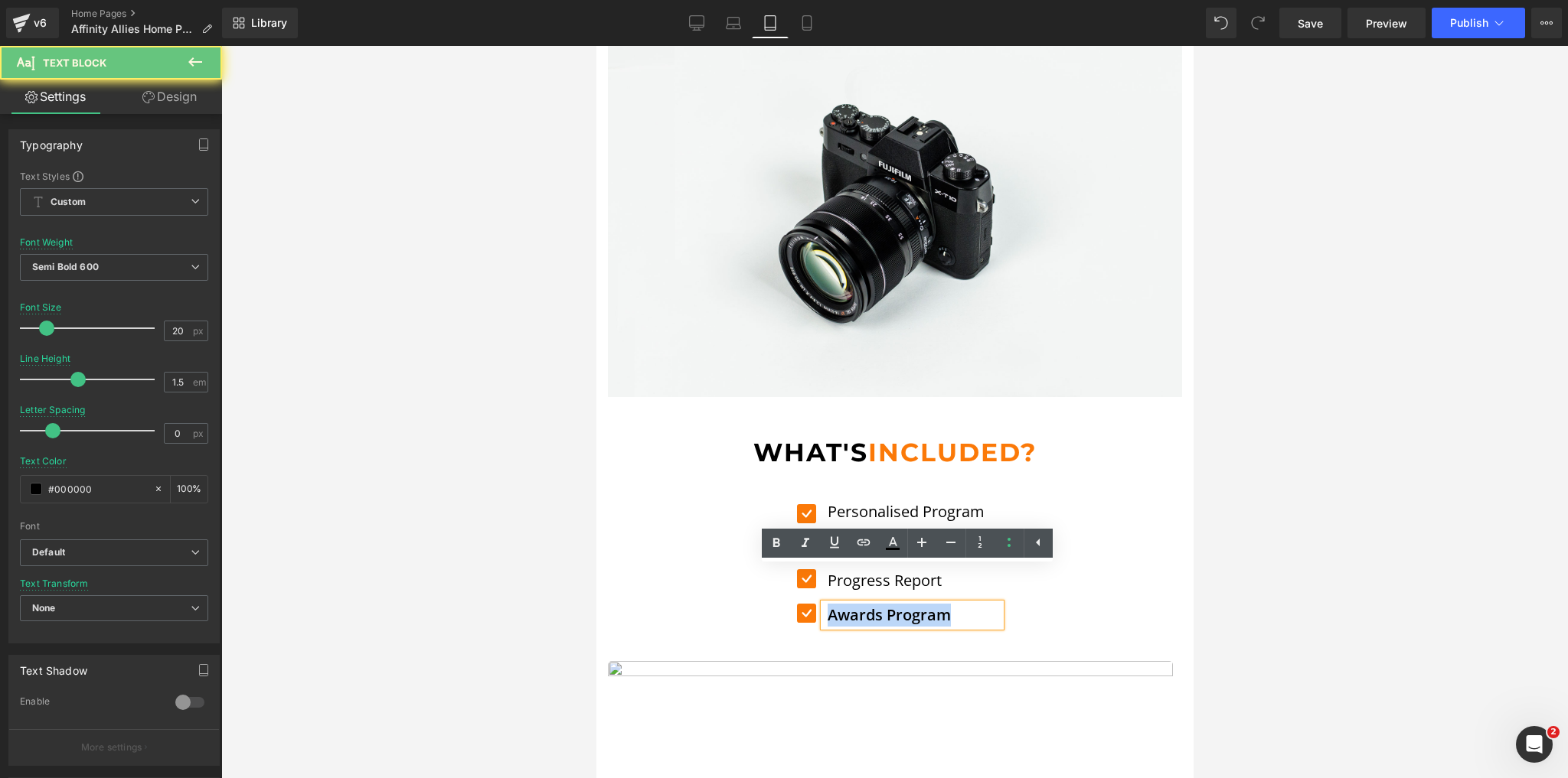
click at [855, 604] on p "Awards Program" at bounding box center [913, 615] width 173 height 23
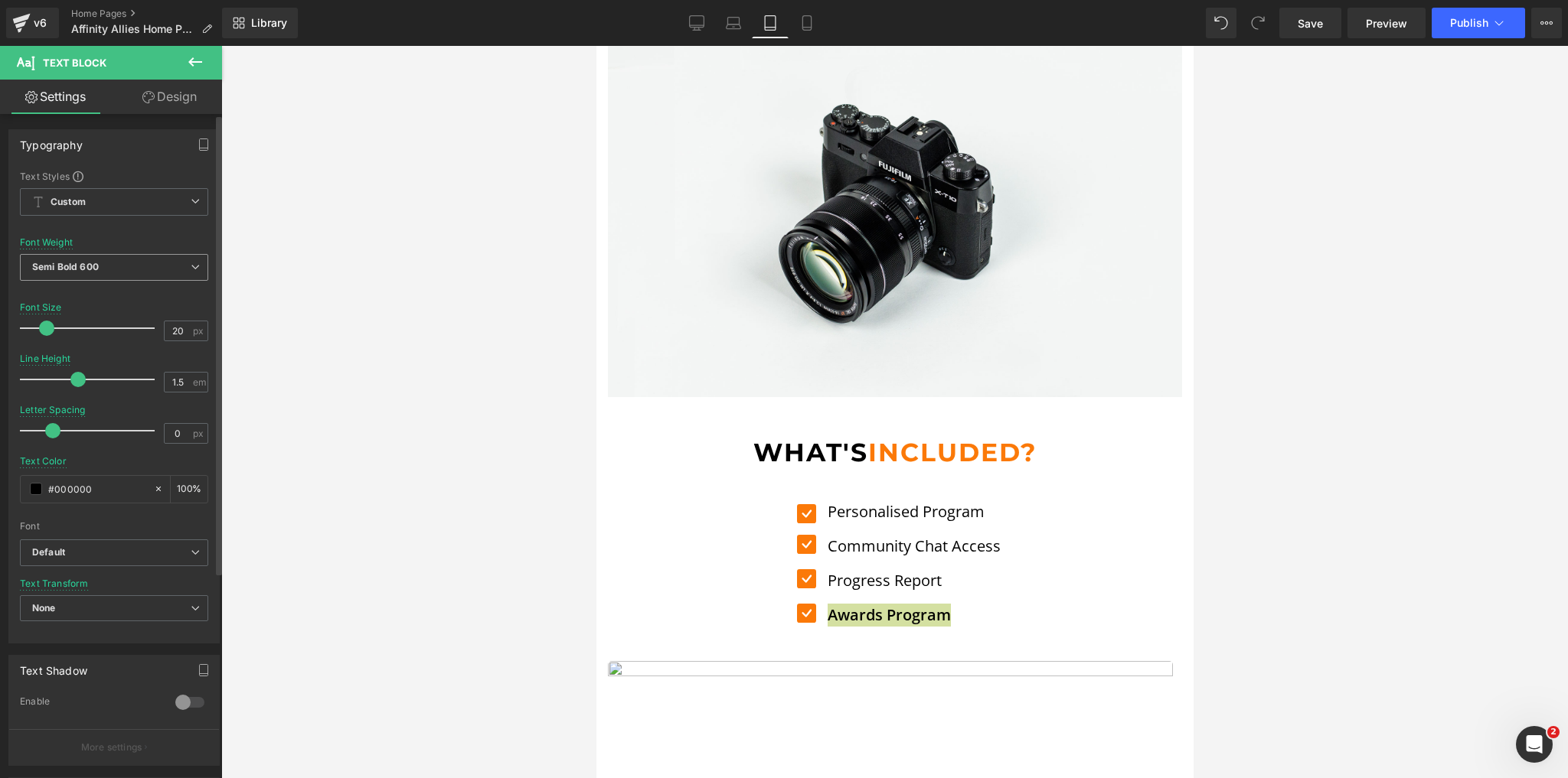
click at [114, 273] on span "Semi Bold 600" at bounding box center [113, 268] width 188 height 27
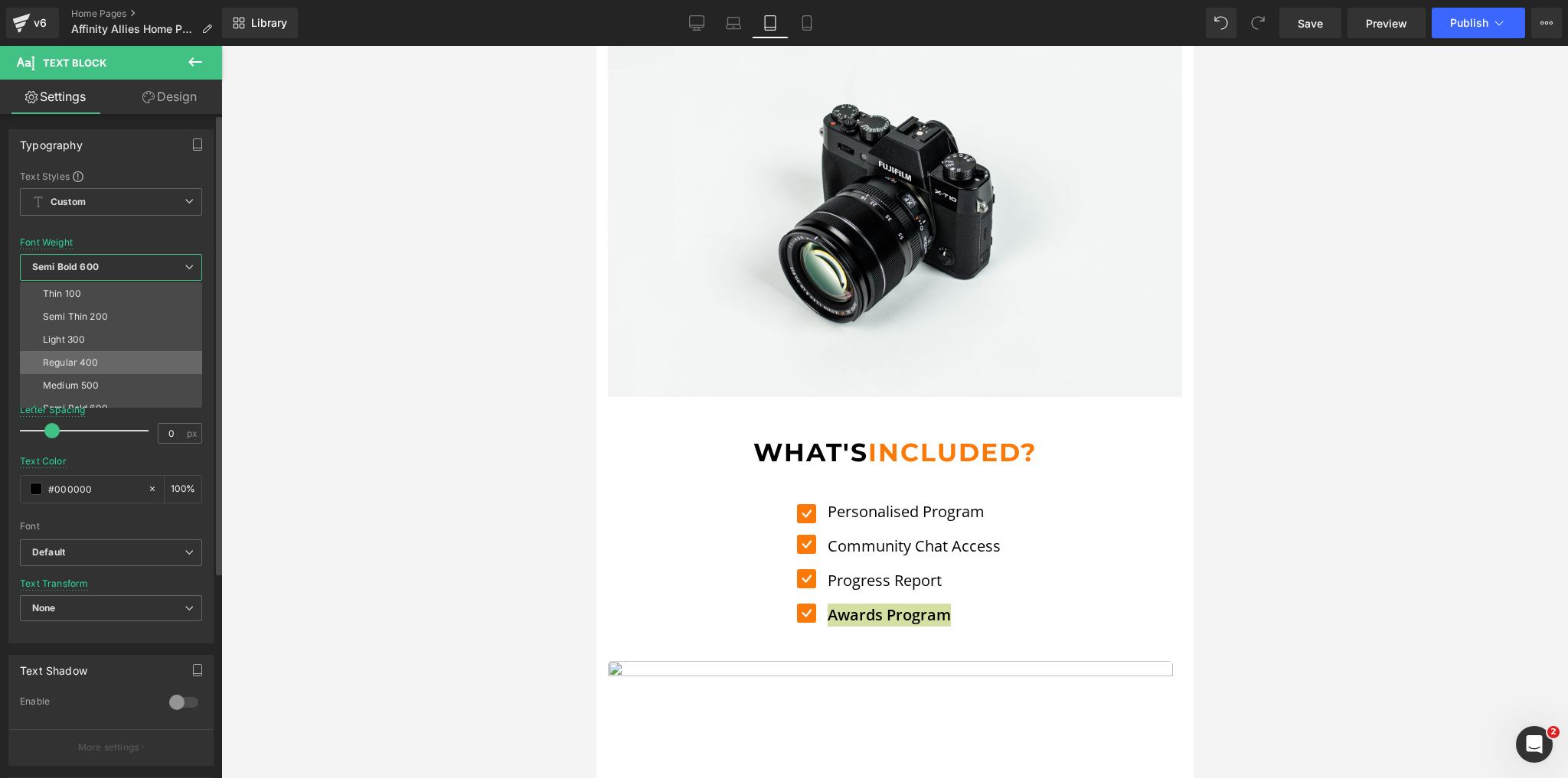
click at [84, 364] on div "Regular 400" at bounding box center [71, 362] width 56 height 10
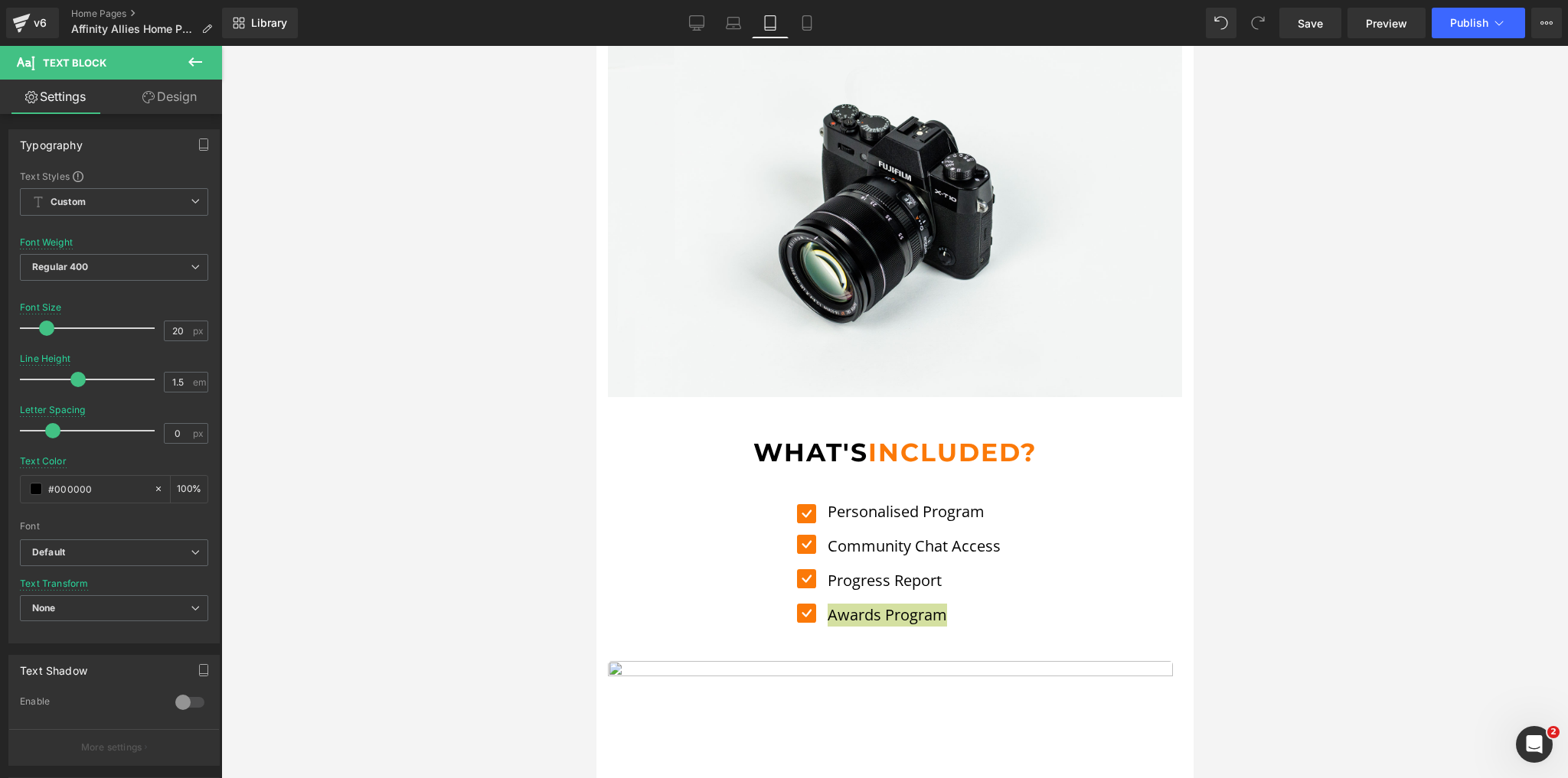
click at [544, 436] on div at bounding box center [895, 412] width 1347 height 732
click at [799, 25] on icon at bounding box center [807, 23] width 15 height 15
type input "100"
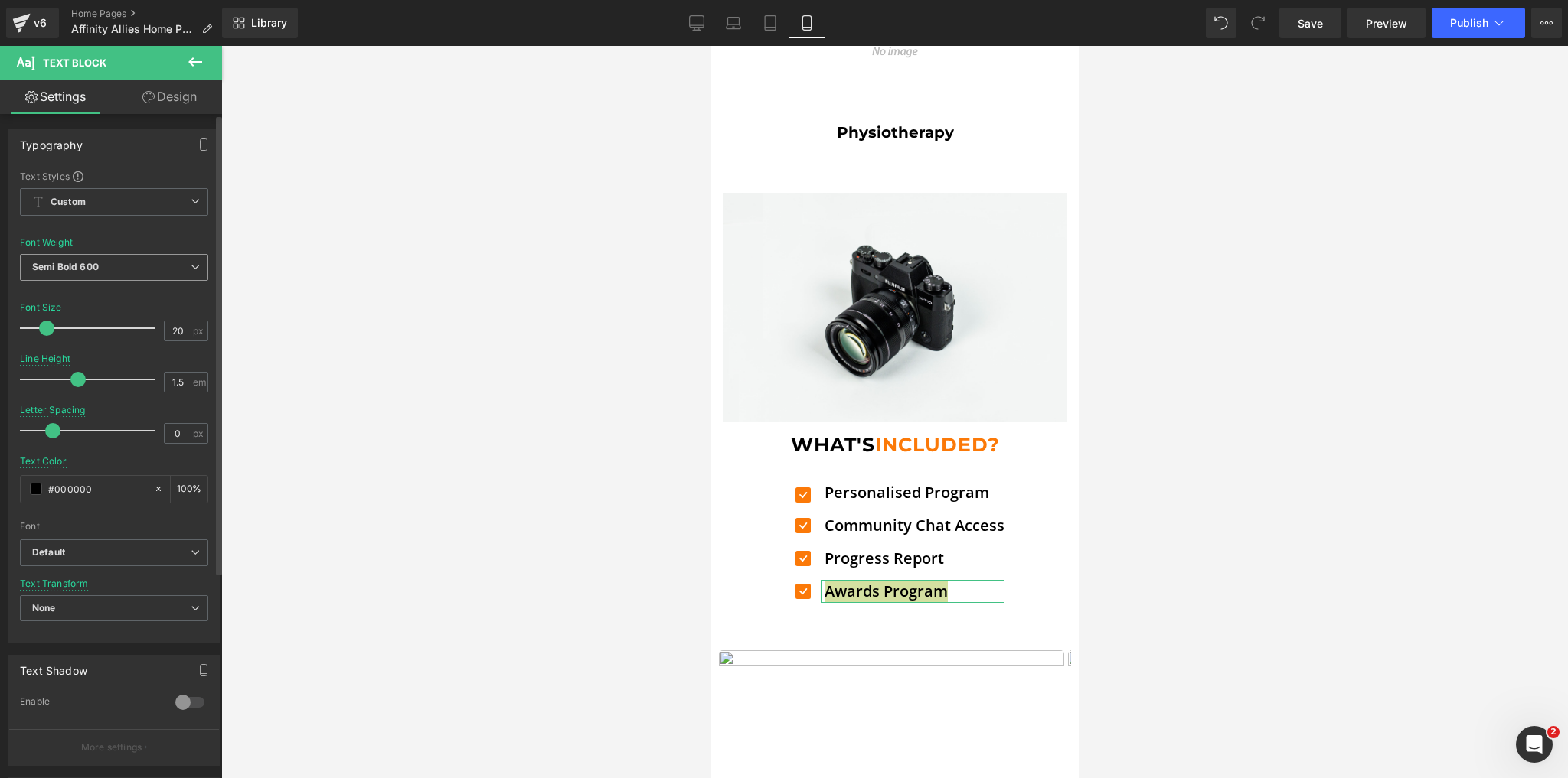
click at [108, 269] on span "Semi Bold 600" at bounding box center [113, 268] width 188 height 27
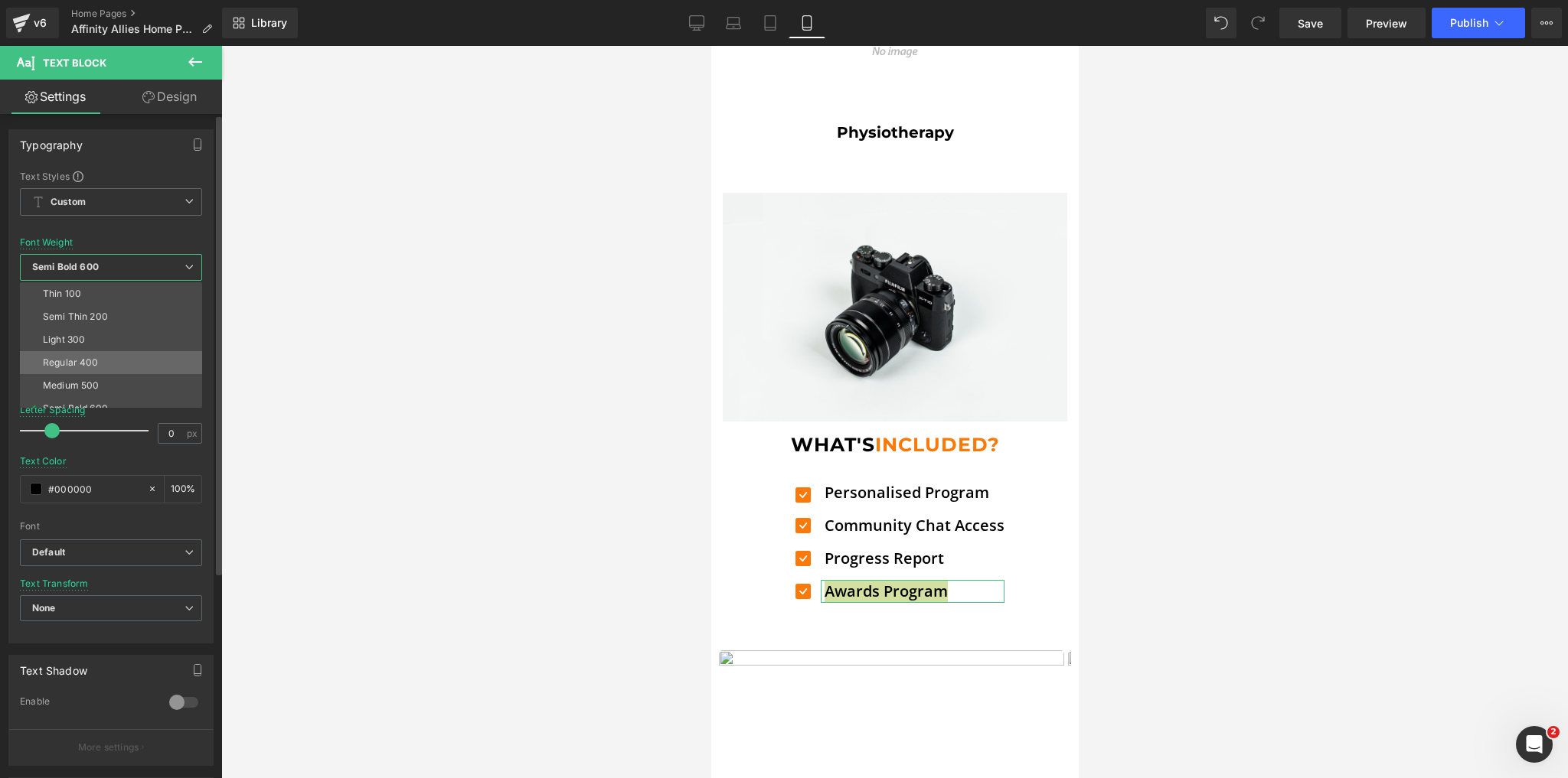
click at [90, 359] on div "Regular 400" at bounding box center [71, 362] width 56 height 10
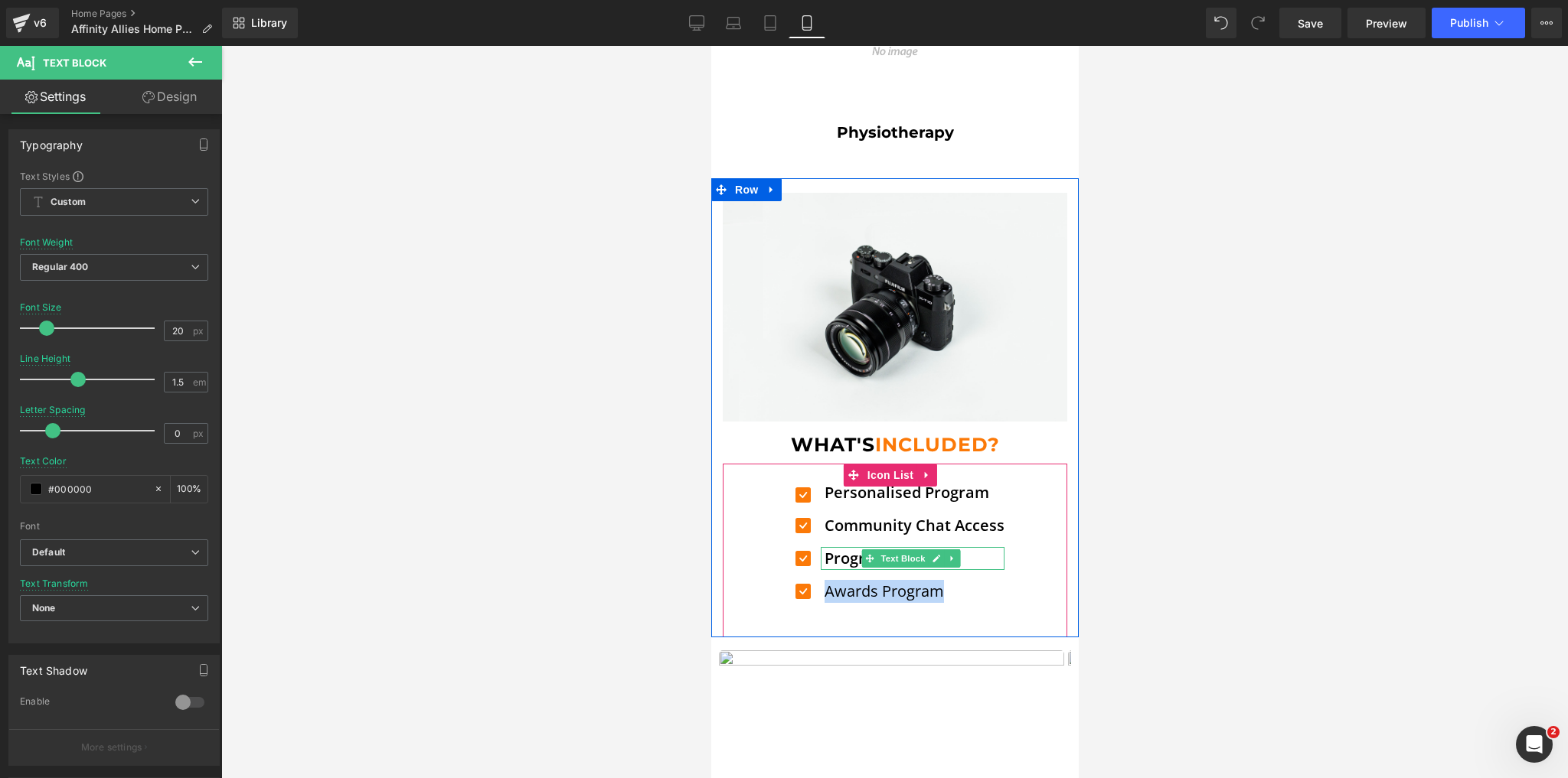
click at [850, 549] on p "Progress Report" at bounding box center [914, 559] width 180 height 23
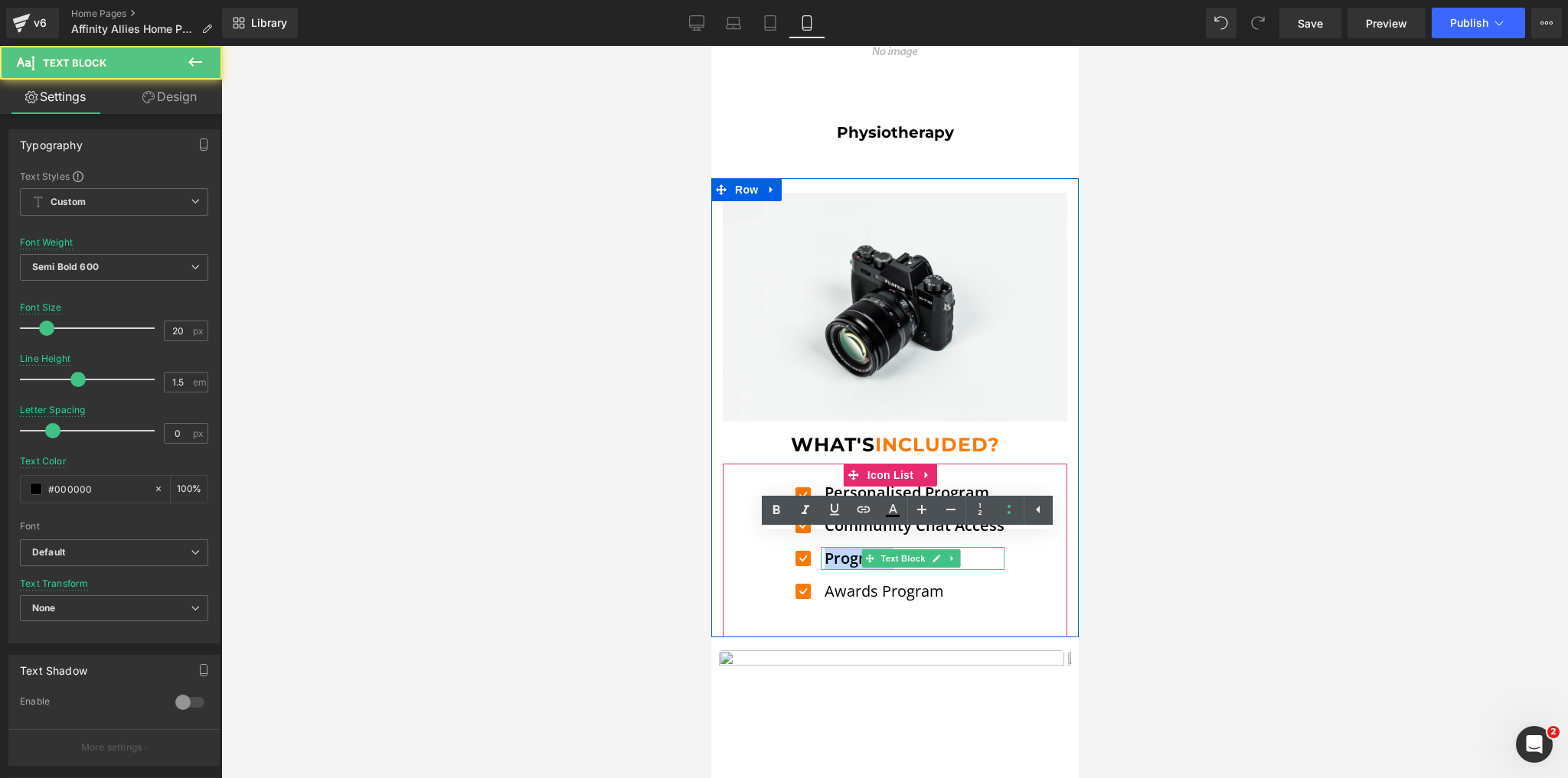
click at [850, 549] on p "Progress Report" at bounding box center [914, 559] width 180 height 23
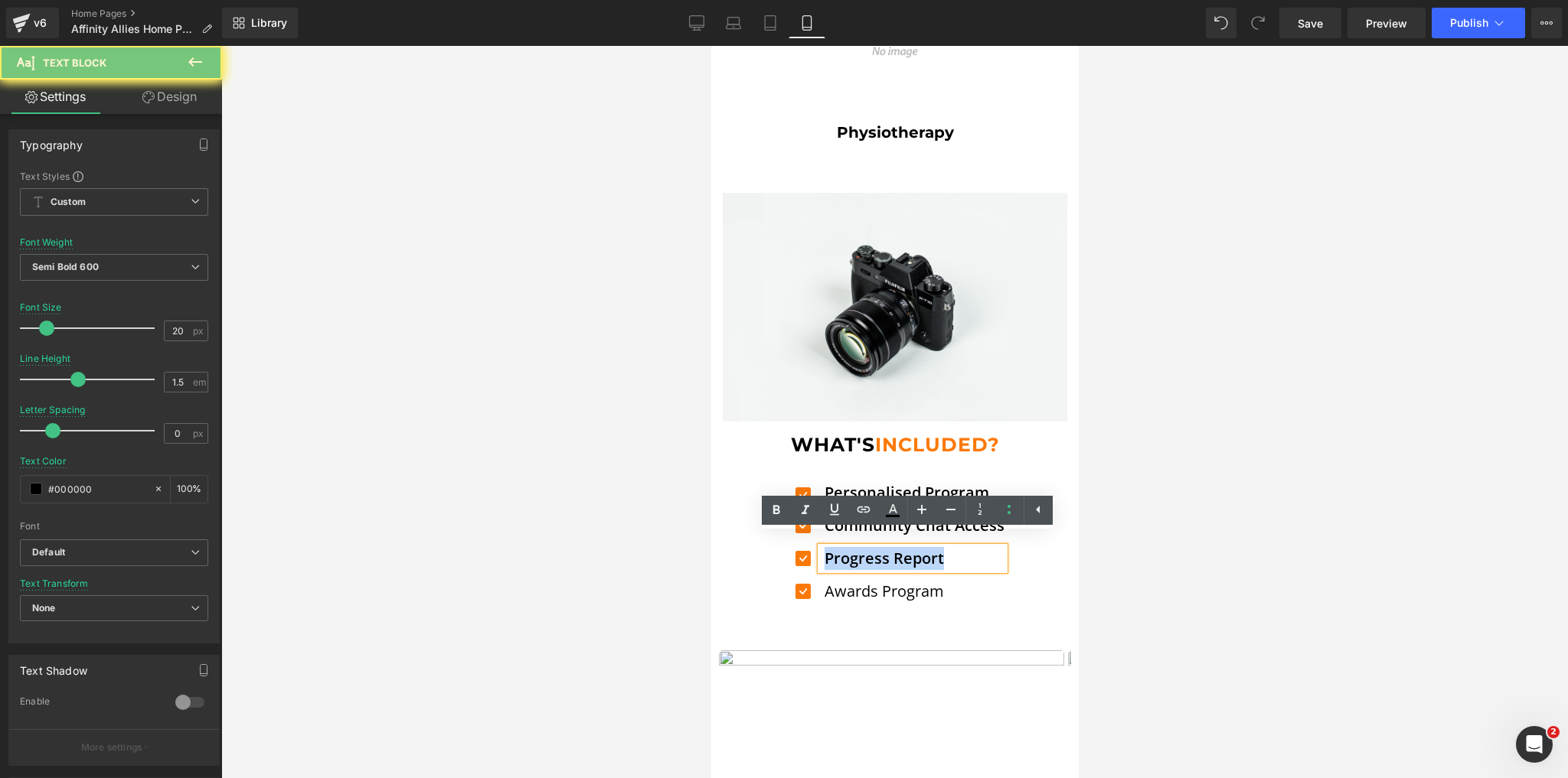
click at [850, 549] on p "Progress Report" at bounding box center [914, 559] width 180 height 23
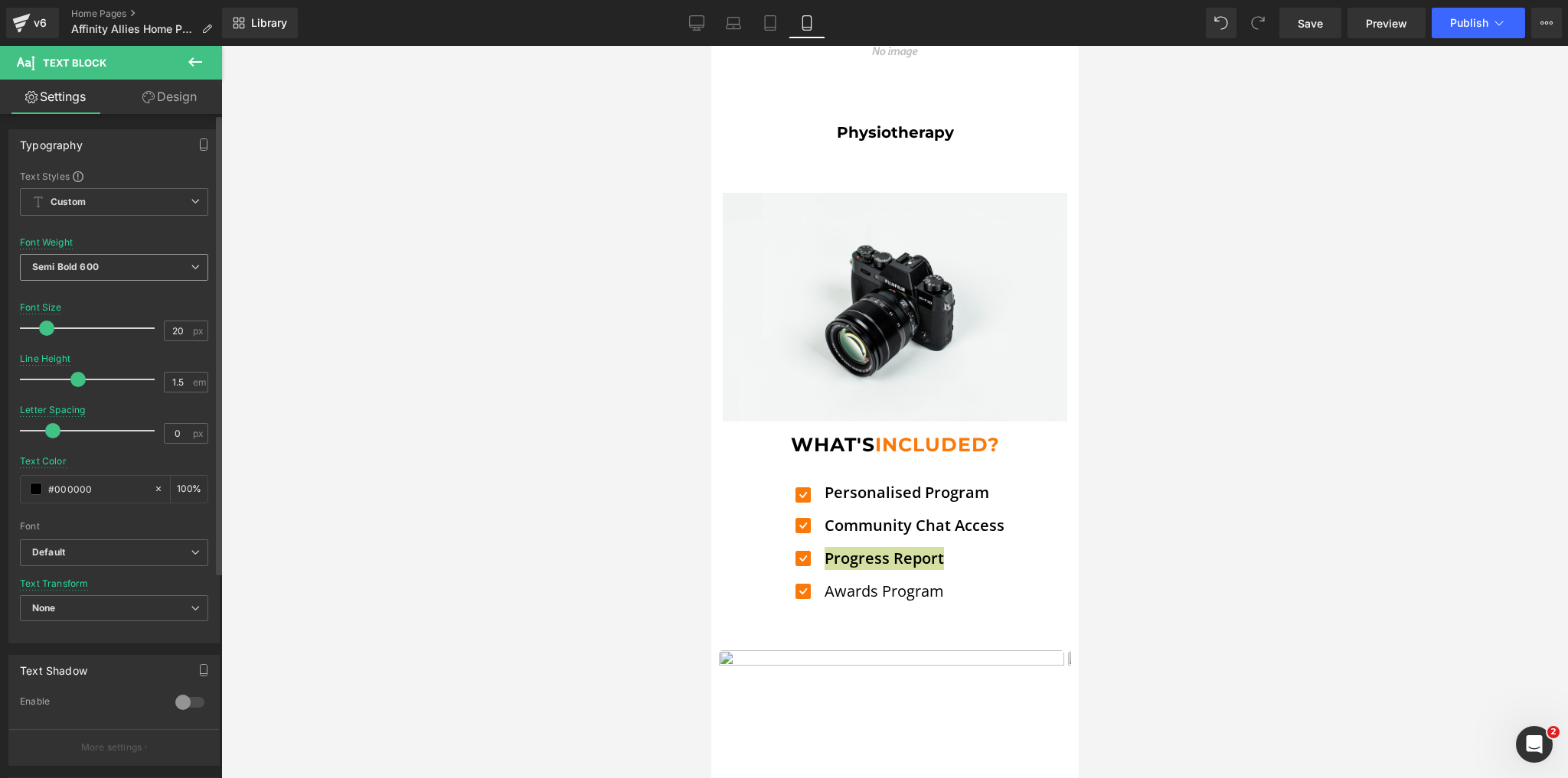
click at [143, 270] on span "Semi Bold 600" at bounding box center [113, 268] width 188 height 27
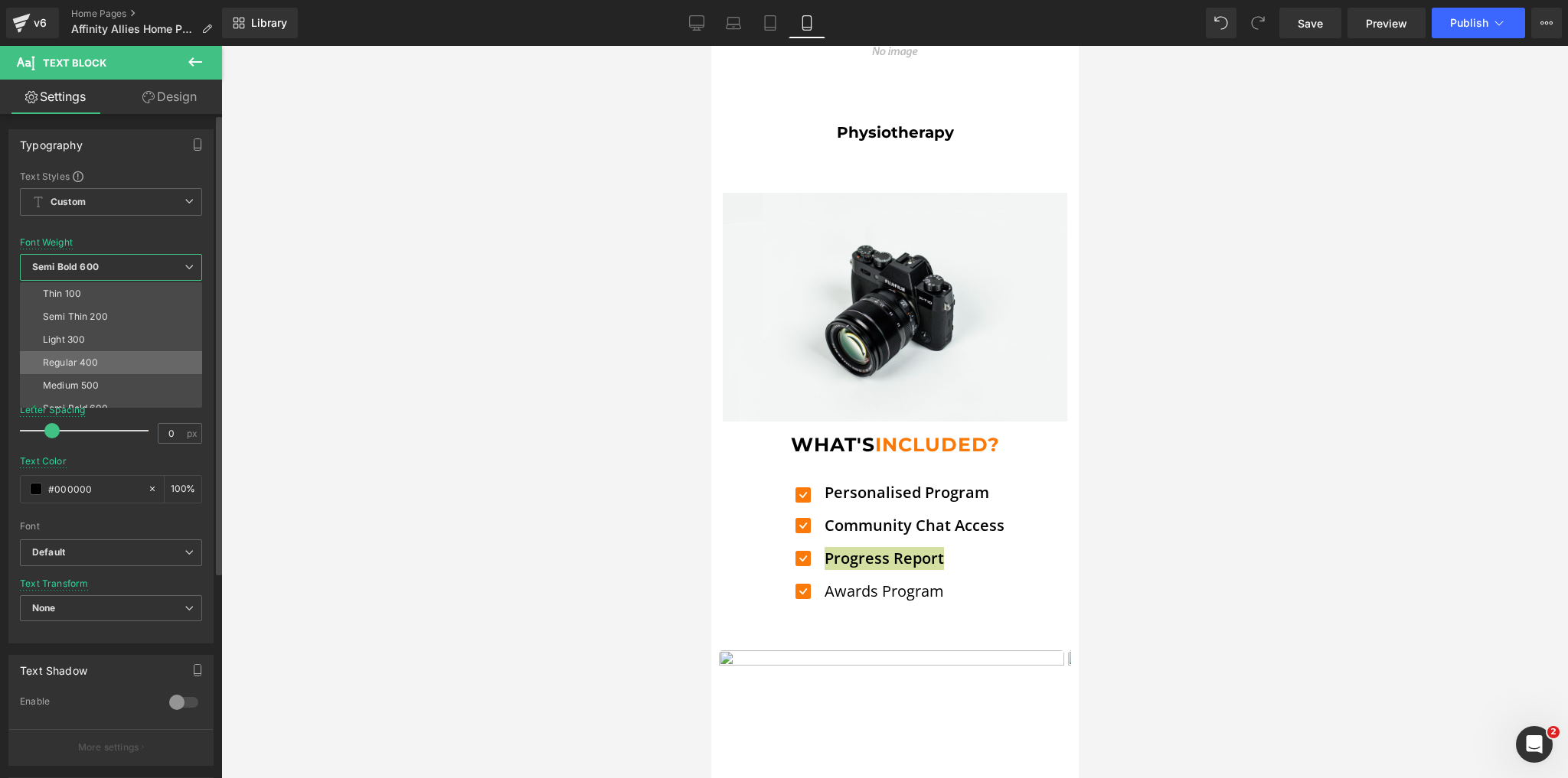
click at [85, 354] on li "Regular 400" at bounding box center [114, 362] width 189 height 23
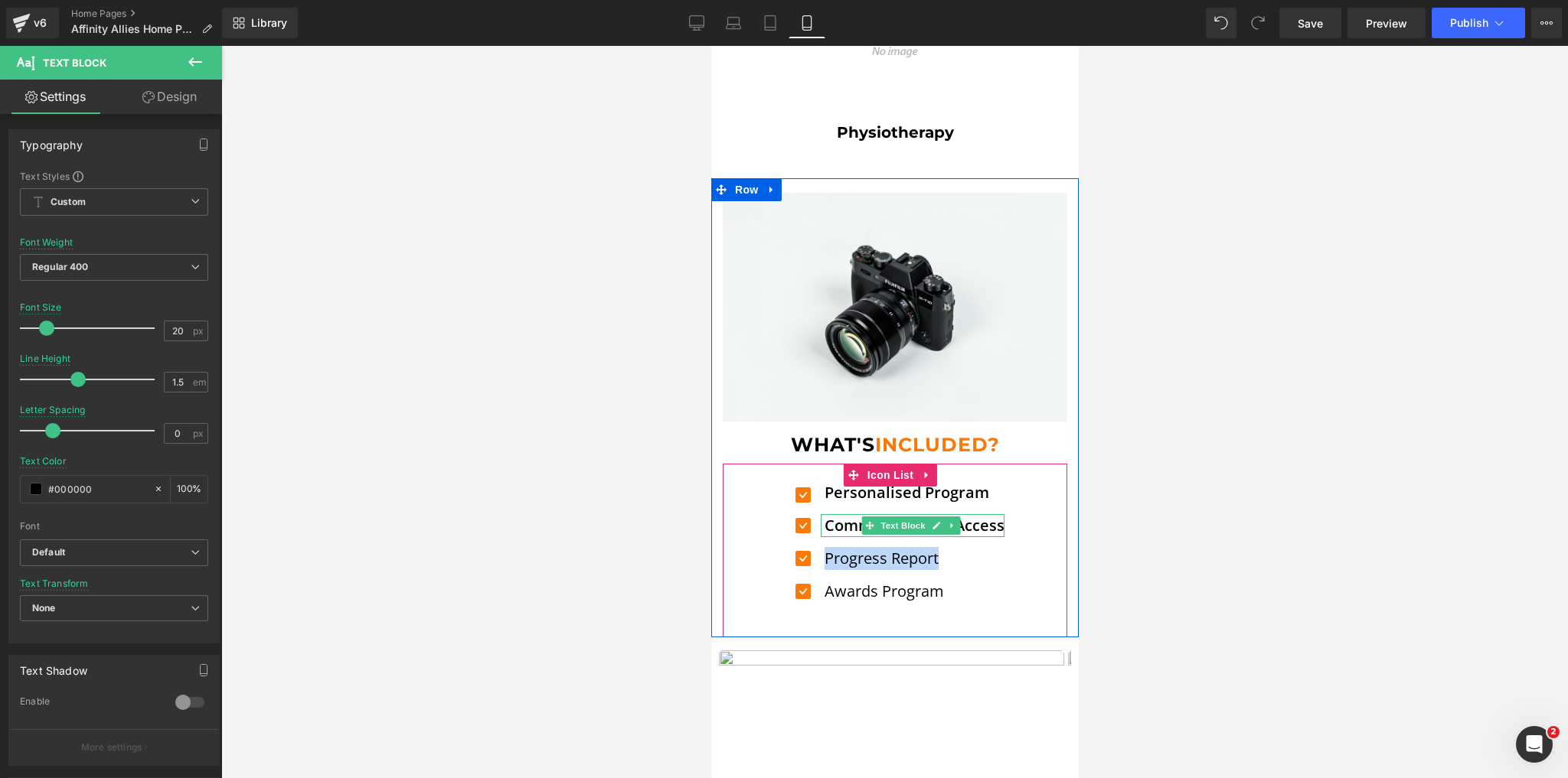
click at [839, 514] on p "Community Chat Access" at bounding box center [914, 525] width 180 height 23
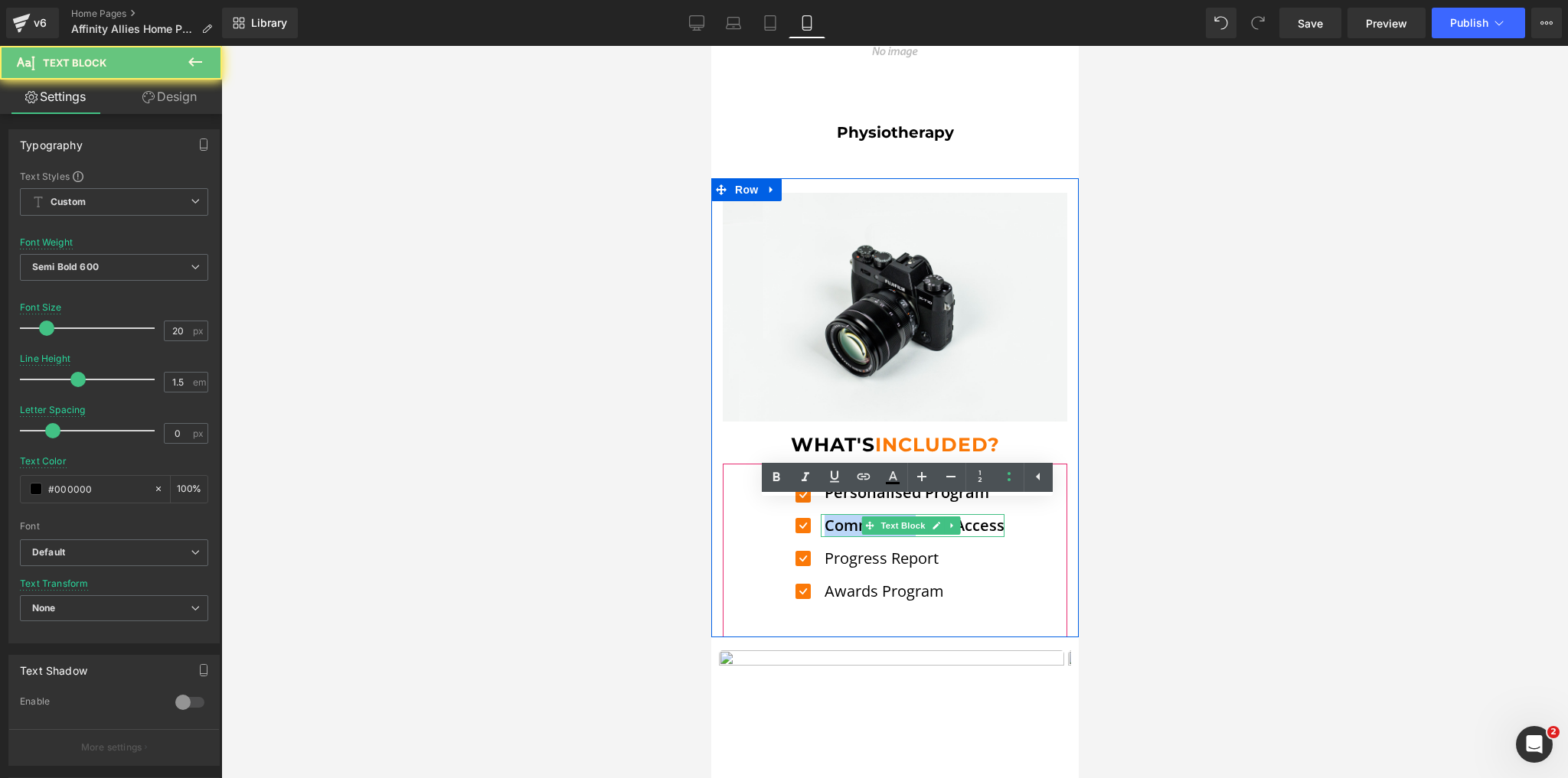
click at [839, 514] on p "Community Chat Access" at bounding box center [914, 525] width 180 height 23
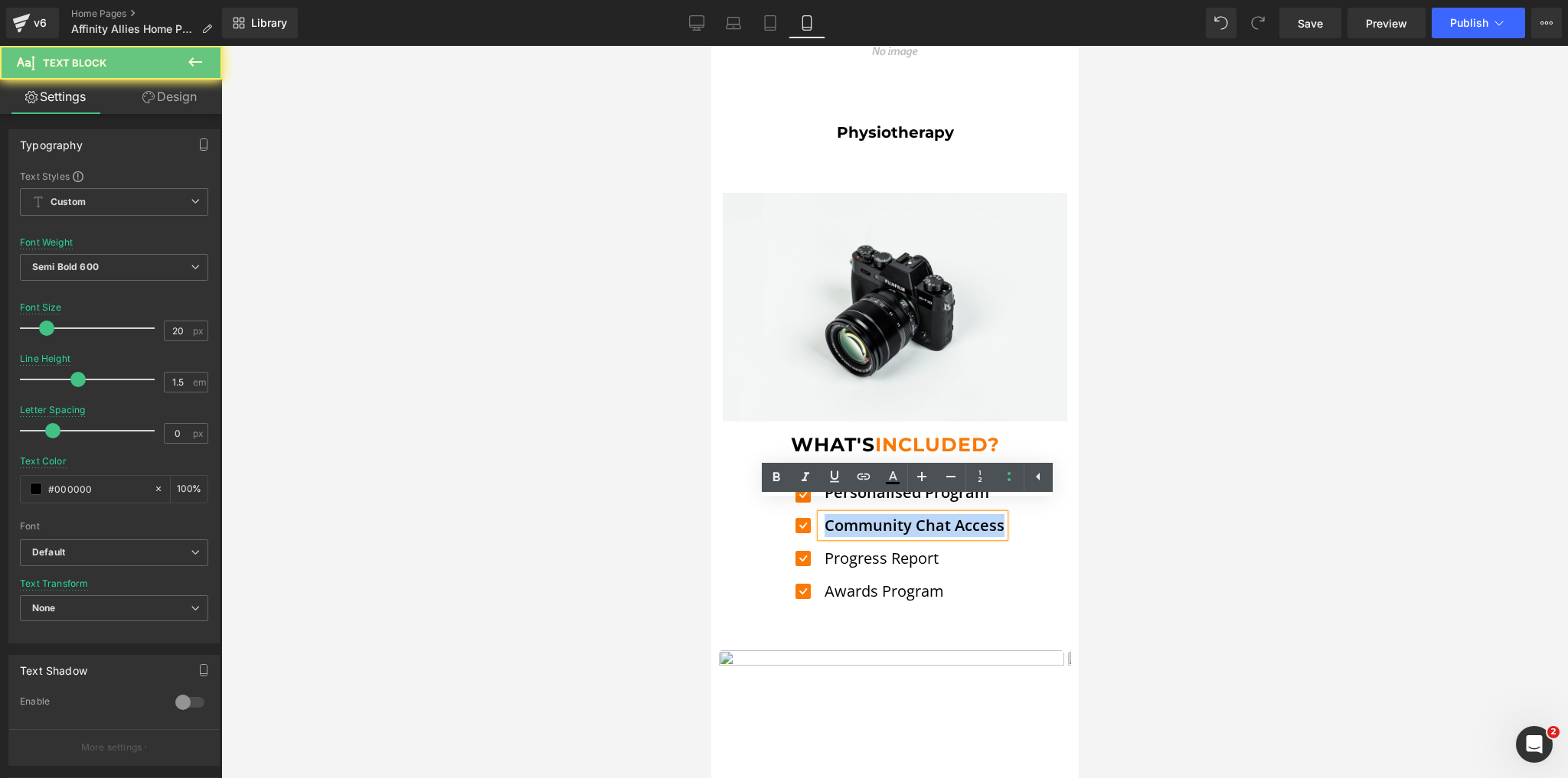
click at [839, 514] on p "Community Chat Access" at bounding box center [914, 525] width 180 height 23
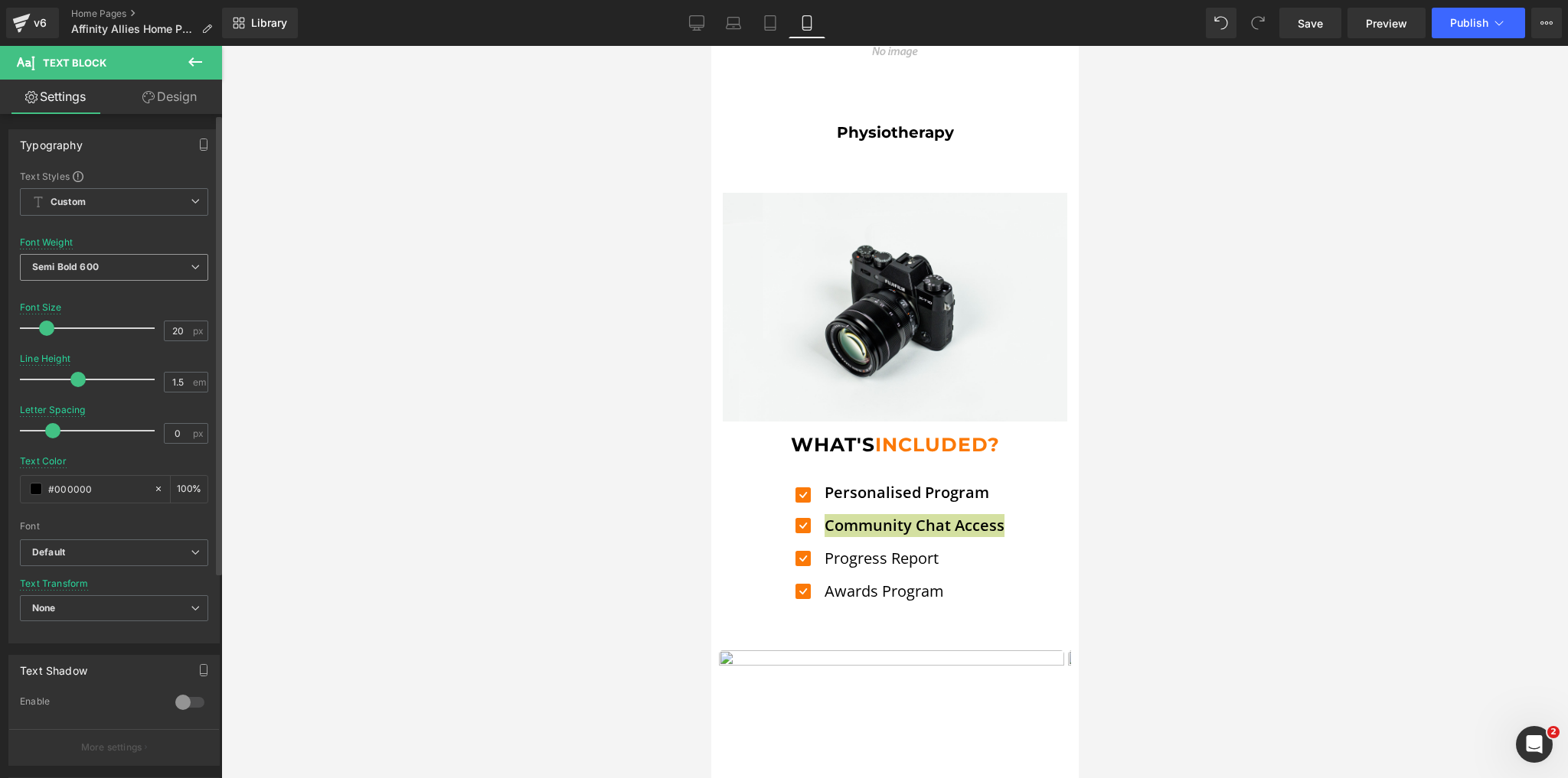
click at [144, 266] on span "Semi Bold 600" at bounding box center [113, 268] width 188 height 27
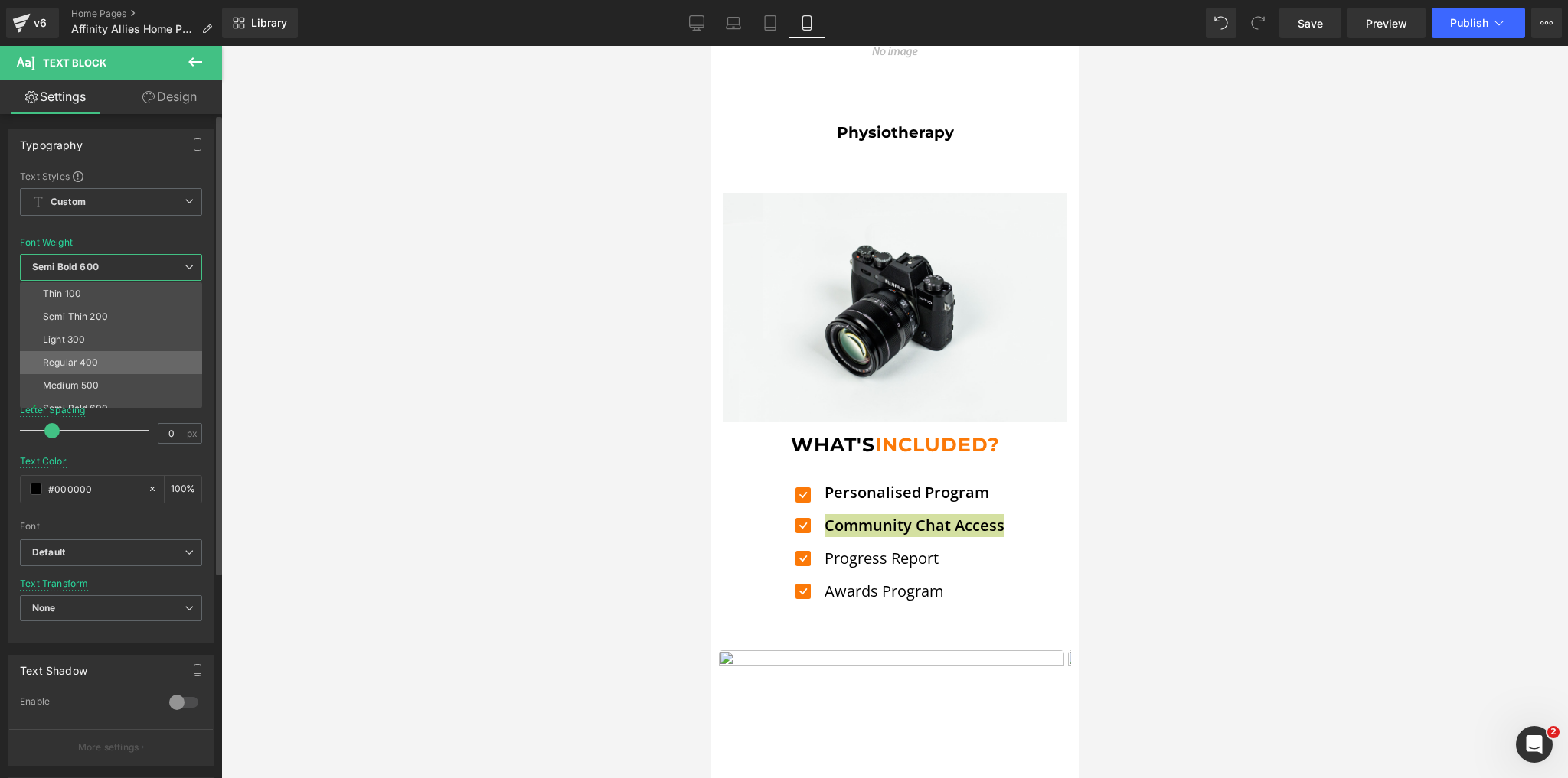
click at [95, 358] on div "Regular 400" at bounding box center [71, 362] width 56 height 10
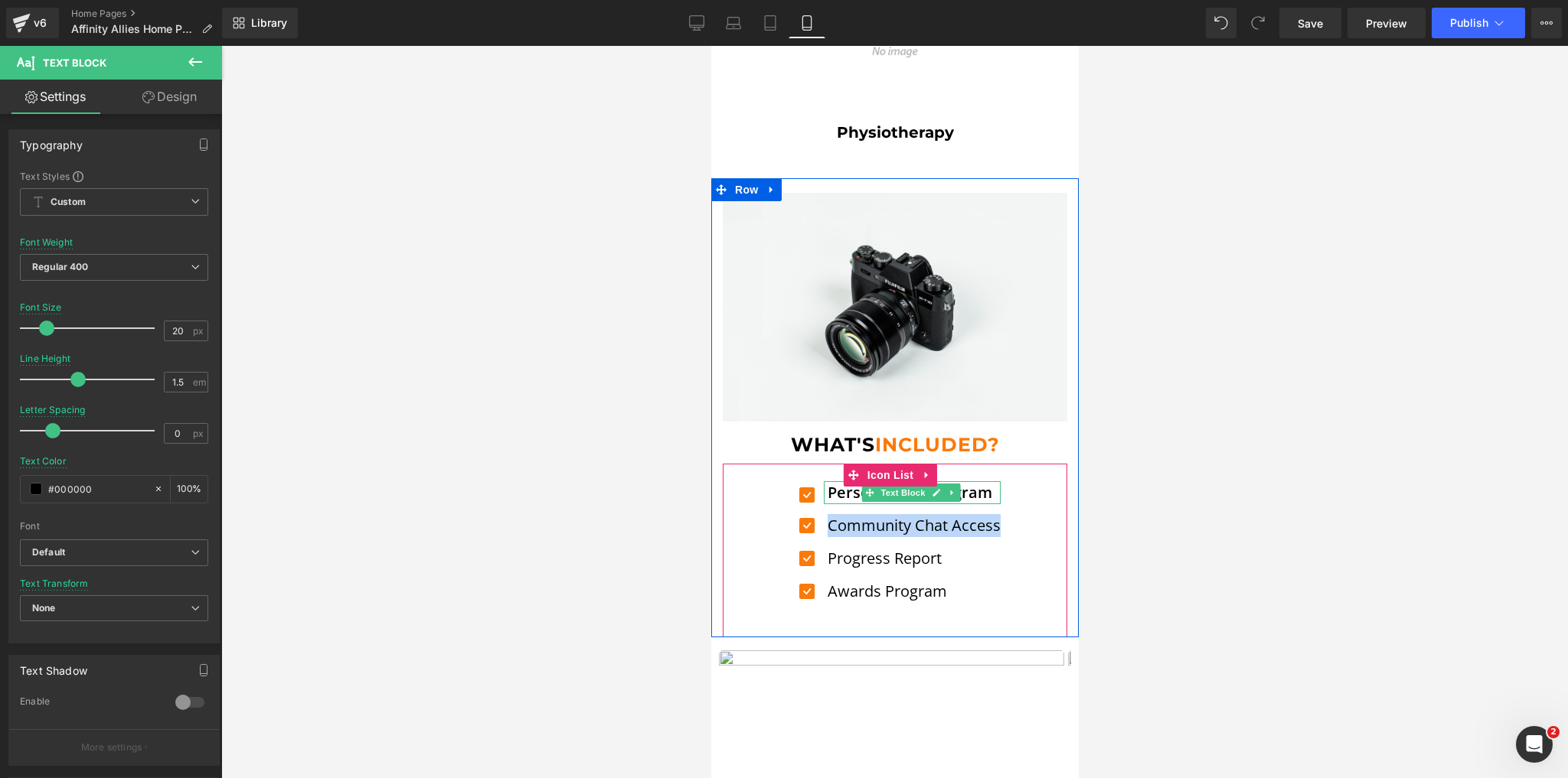
click at [843, 482] on p "Personalised Program" at bounding box center [913, 493] width 173 height 23
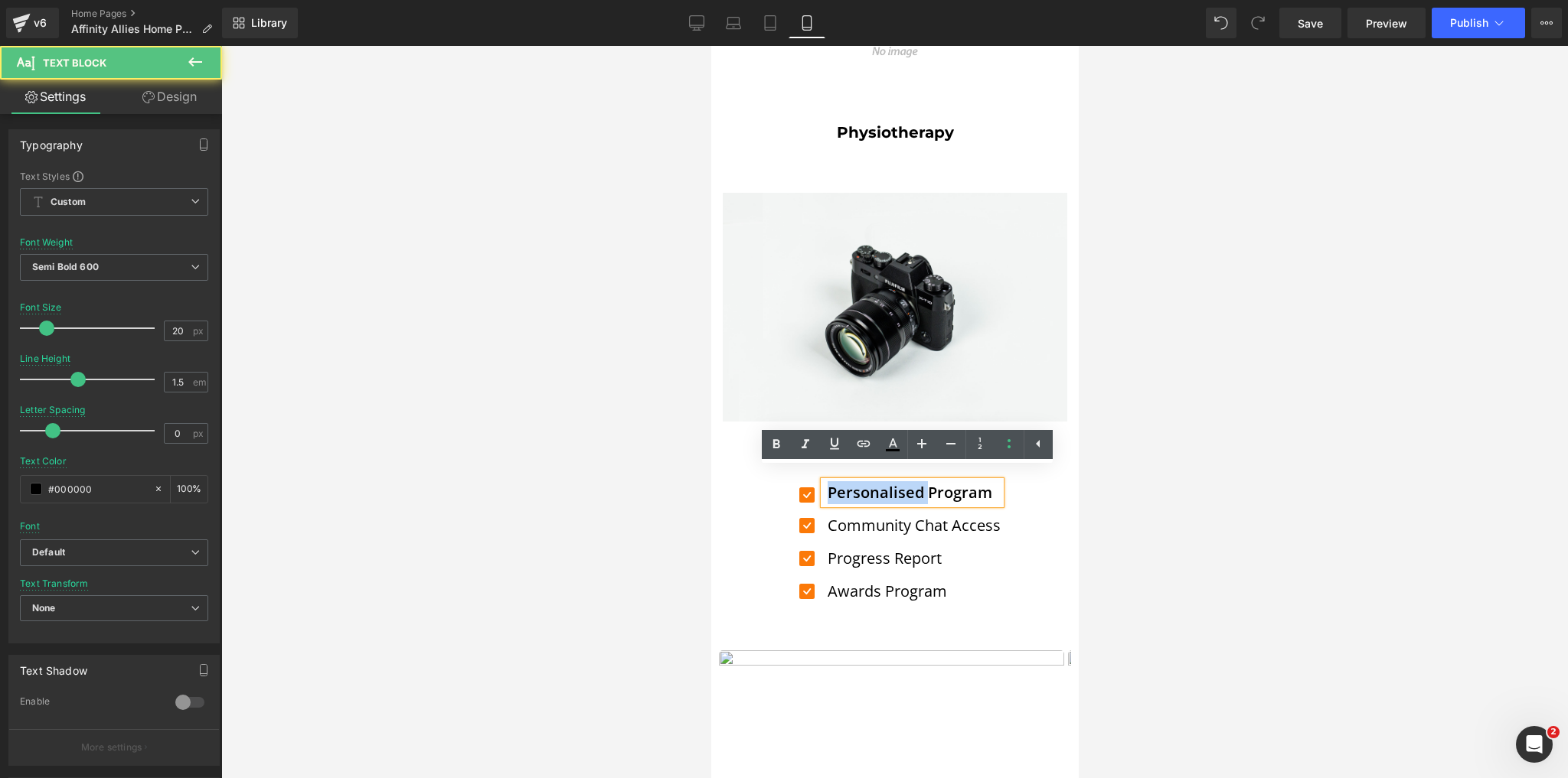
click at [843, 482] on p "Personalised Program" at bounding box center [913, 493] width 173 height 23
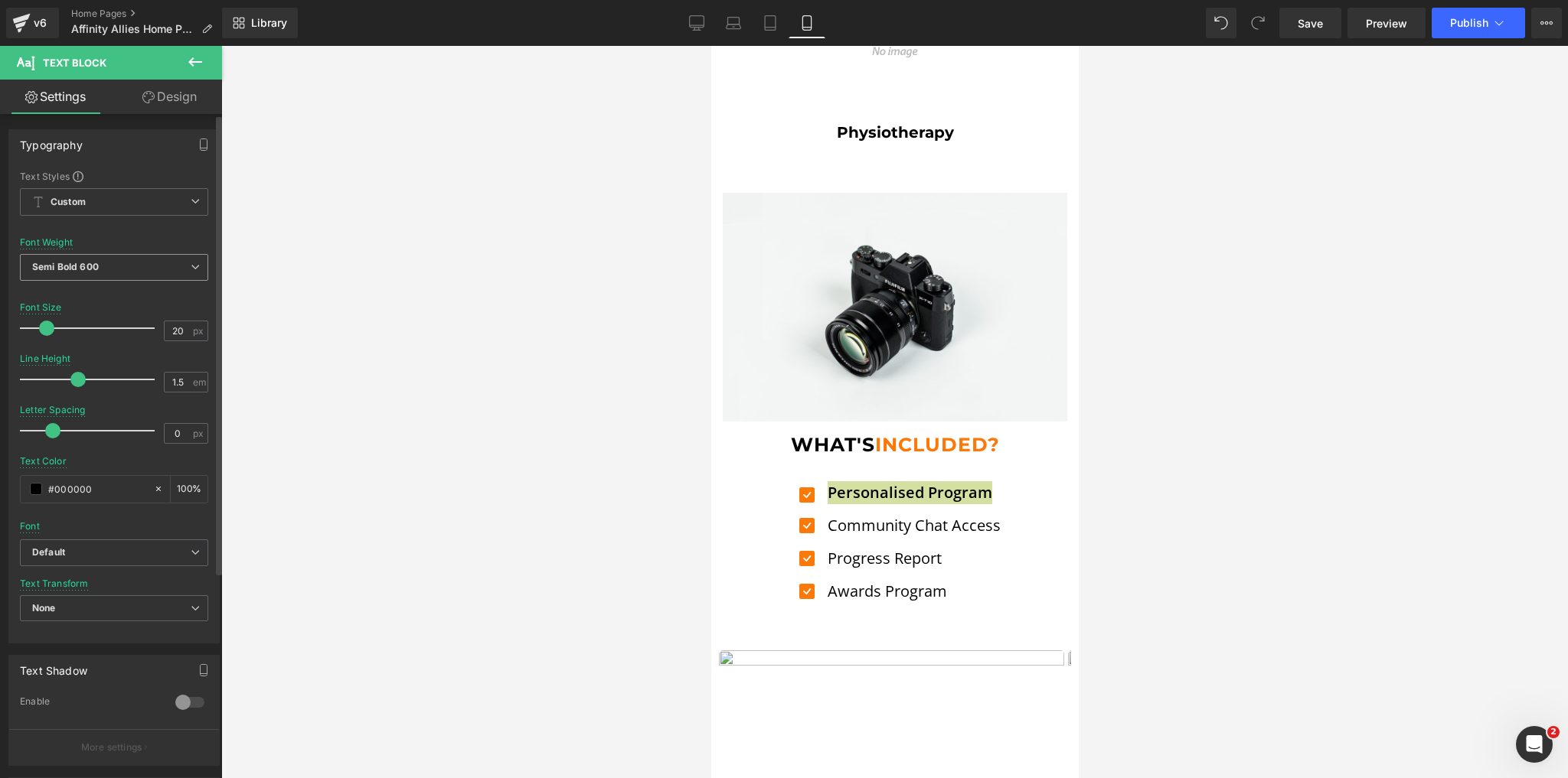
drag, startPoint x: 156, startPoint y: 272, endPoint x: 142, endPoint y: 294, distance: 26.1
click at [157, 272] on span "Semi Bold 600" at bounding box center [113, 268] width 188 height 27
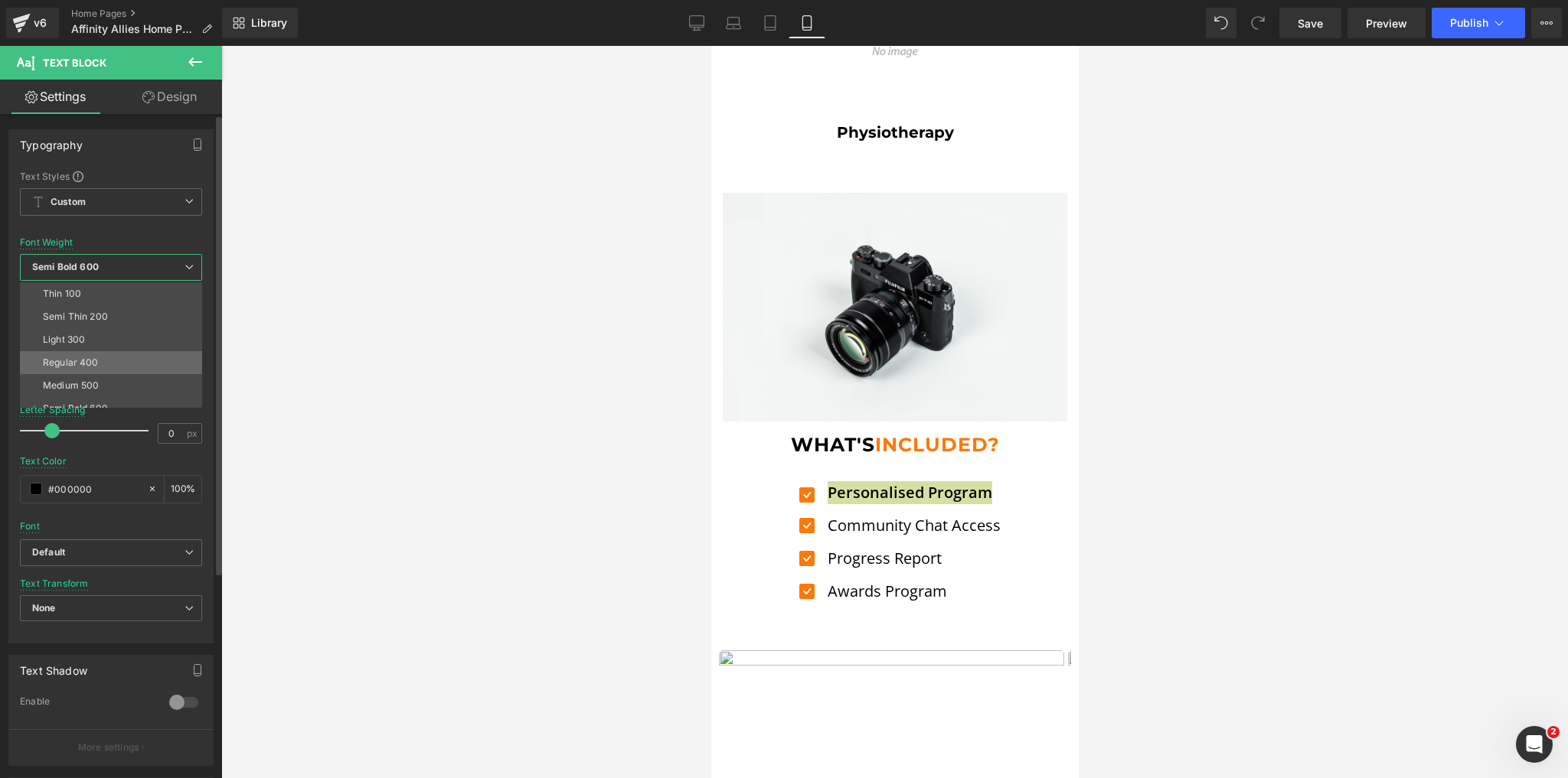
click at [109, 358] on li "Regular 400" at bounding box center [114, 362] width 189 height 23
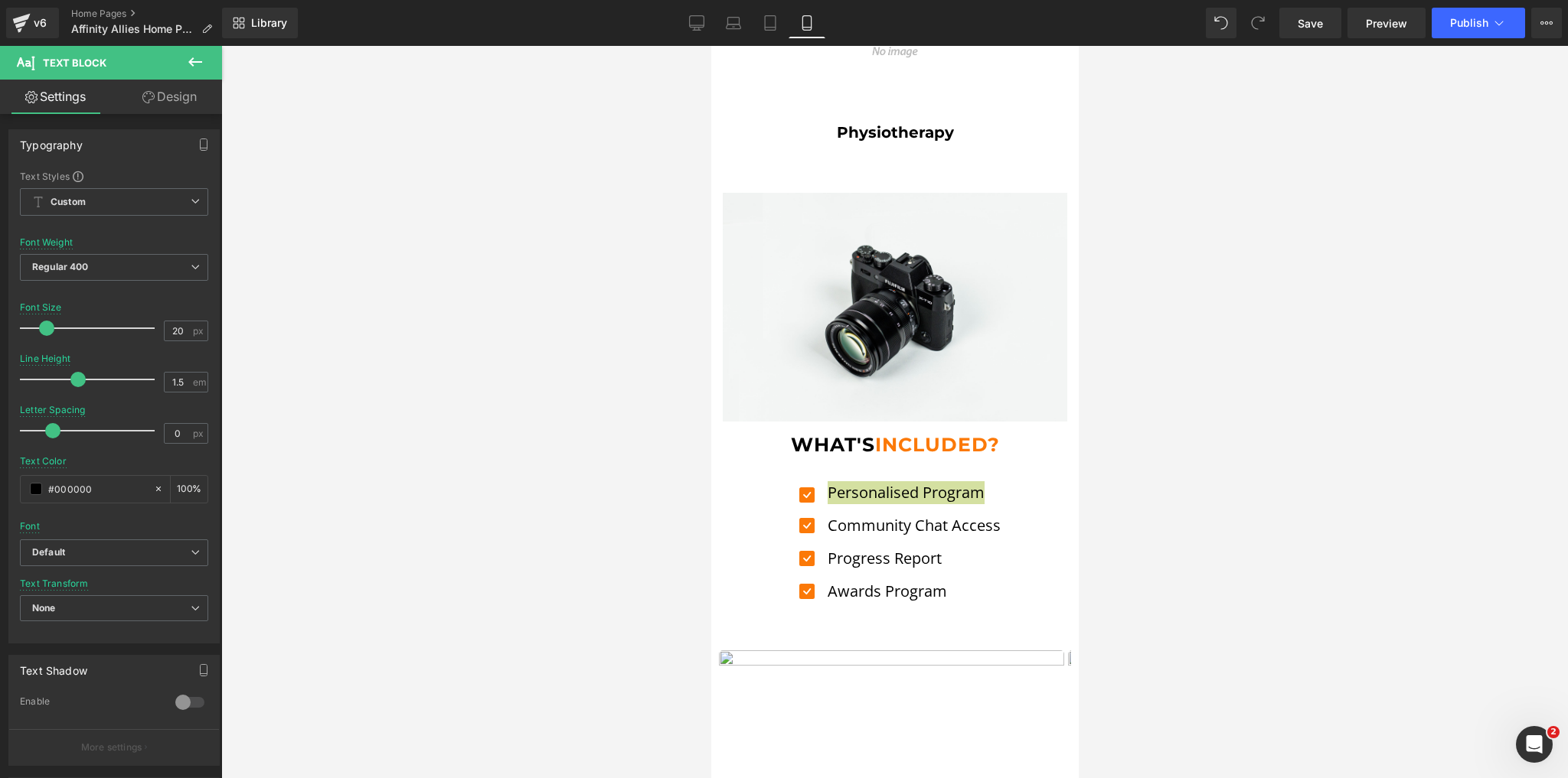
click at [709, 379] on div at bounding box center [895, 412] width 1347 height 732
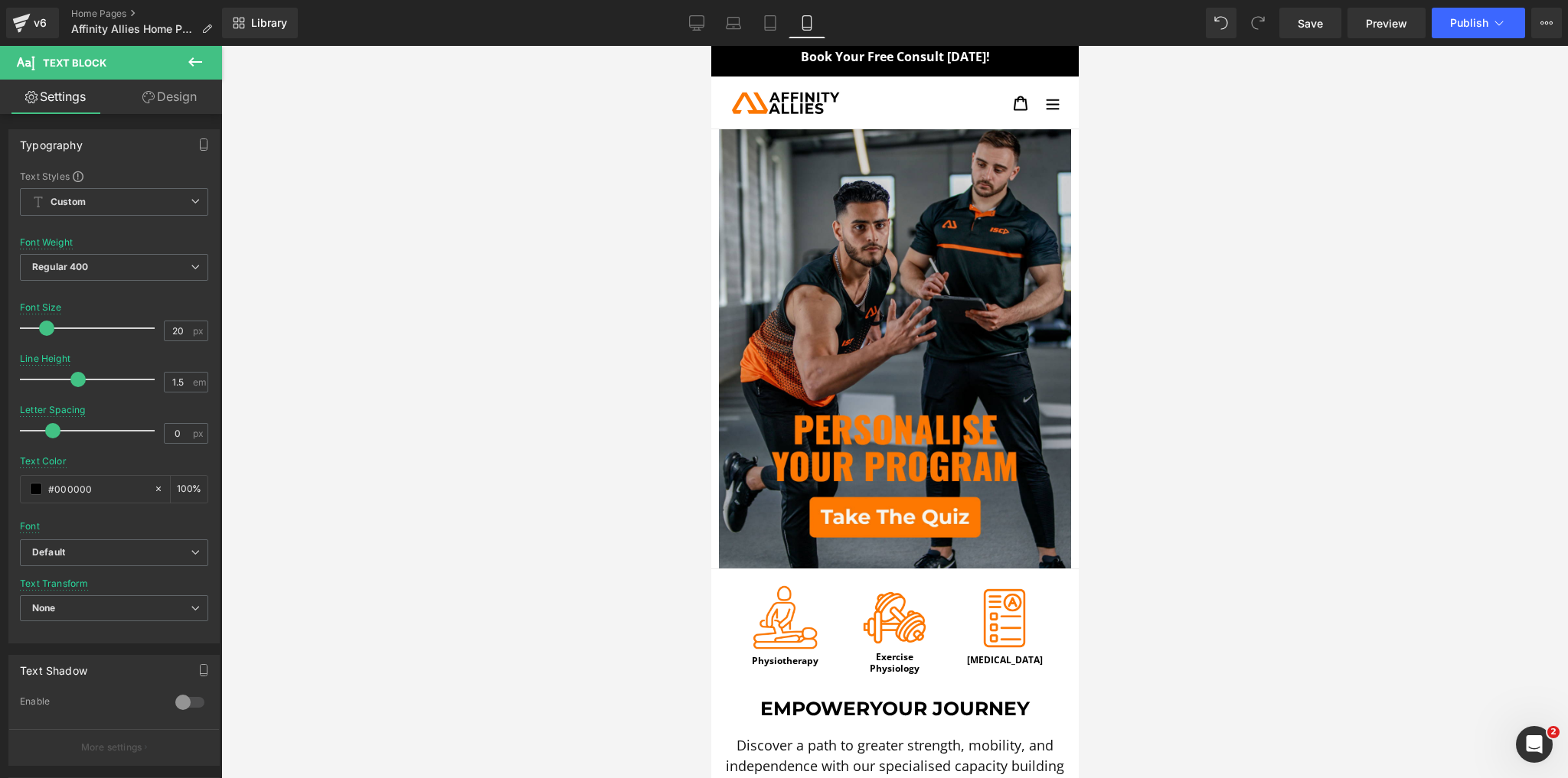
scroll to position [0, 0]
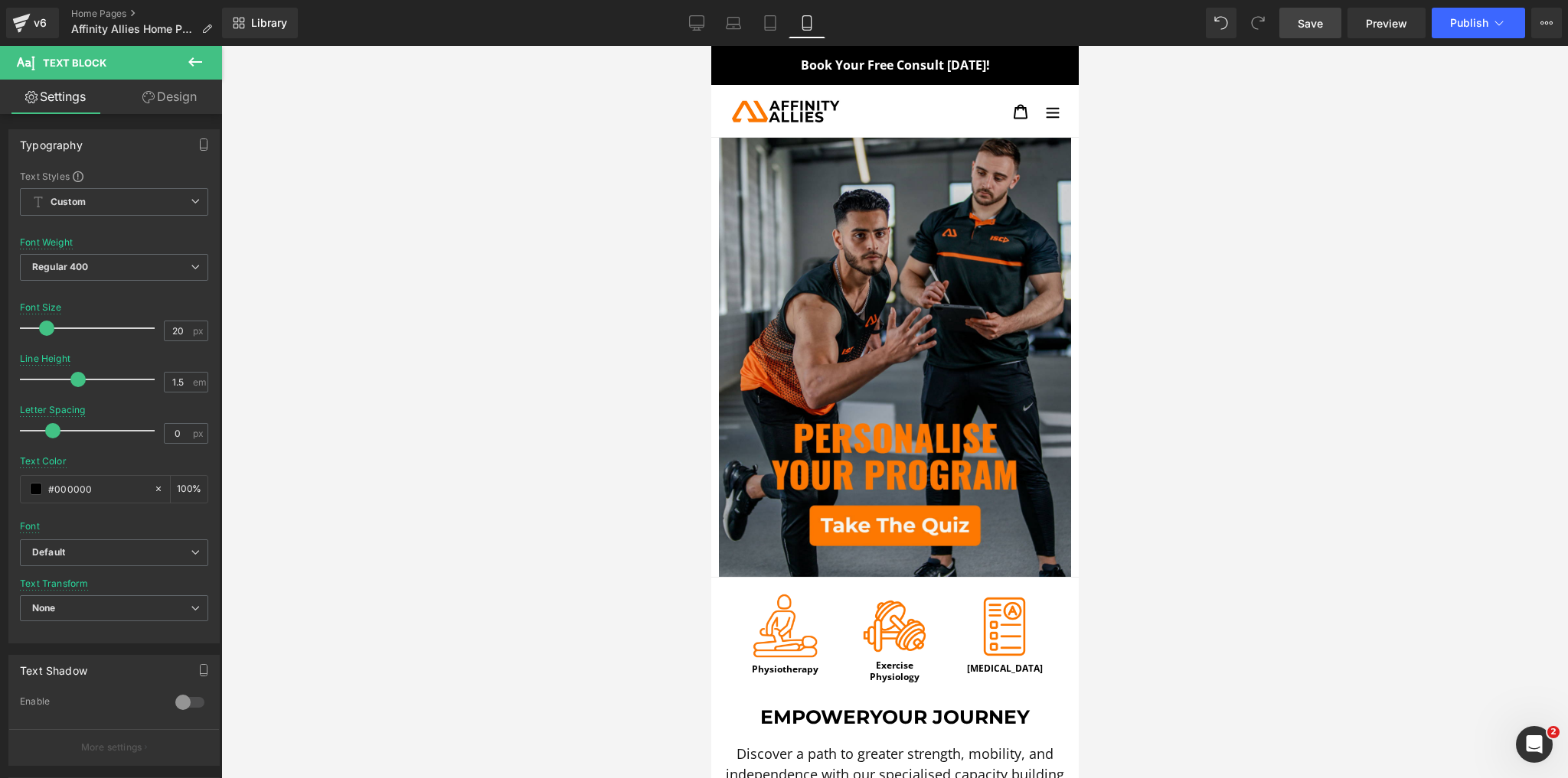
click at [1290, 24] on link "Save" at bounding box center [1310, 23] width 62 height 31
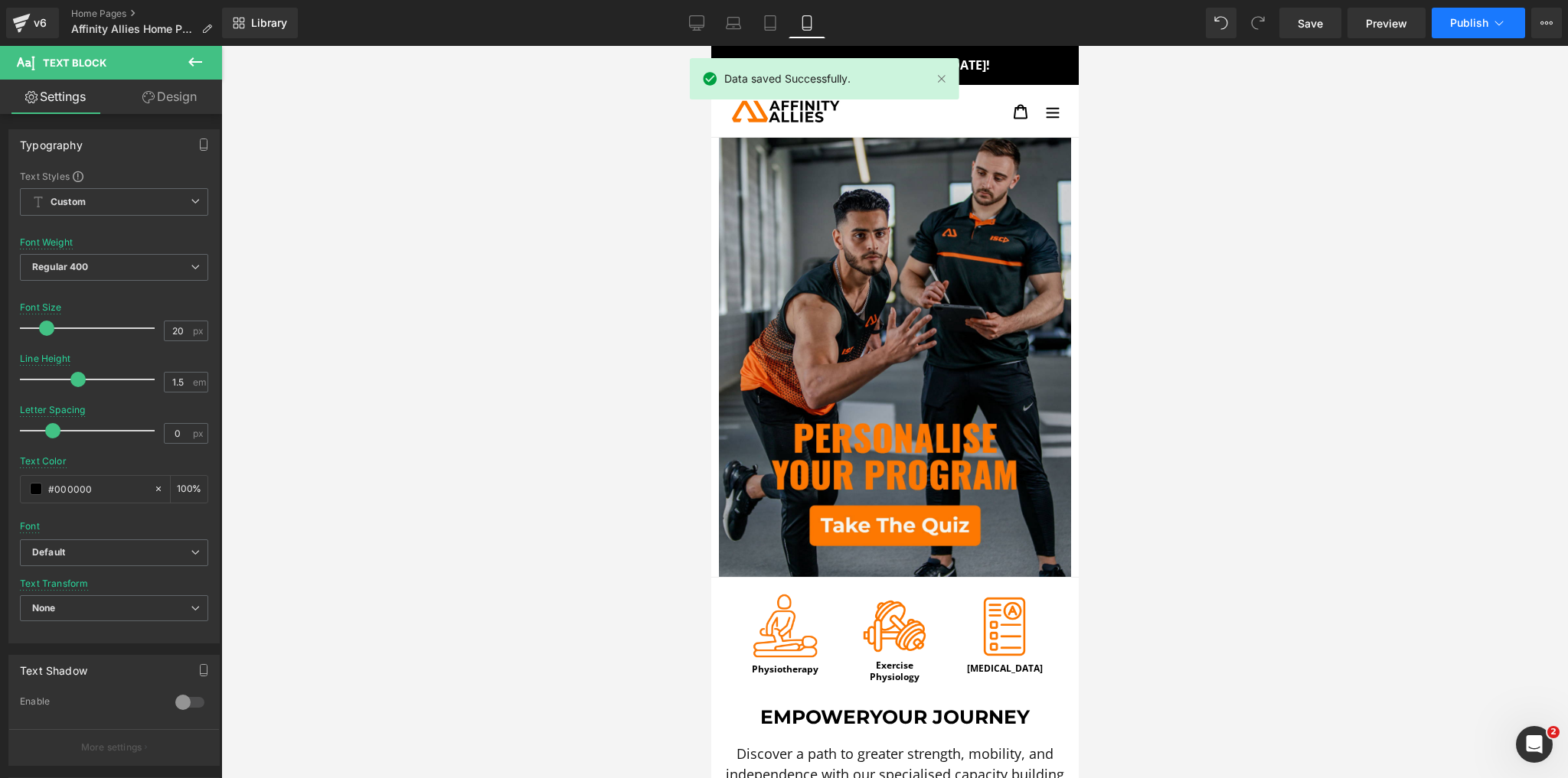
click at [1472, 21] on span "Publish" at bounding box center [1470, 23] width 38 height 12
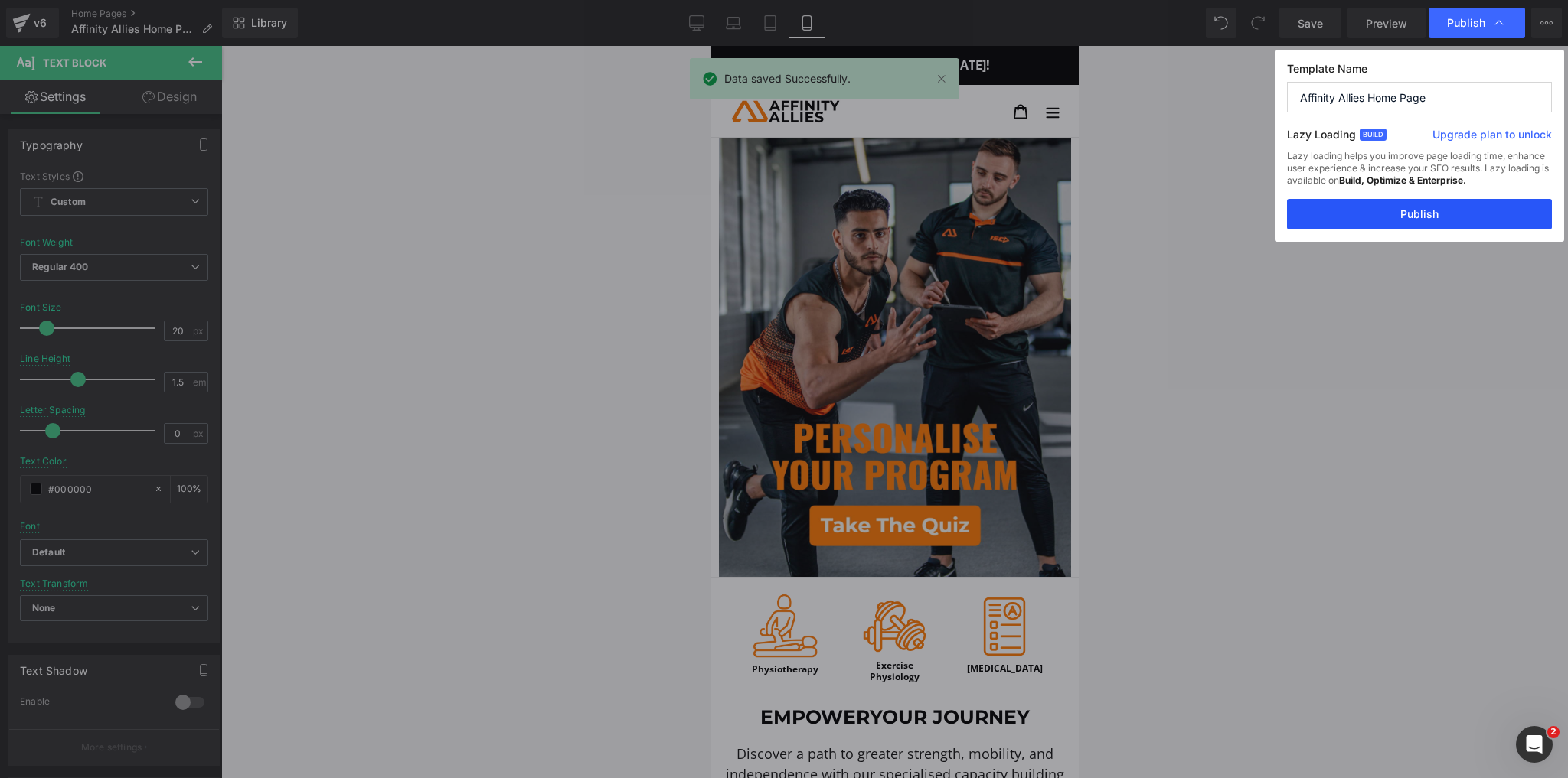
click at [1417, 222] on button "Publish" at bounding box center [1420, 215] width 265 height 31
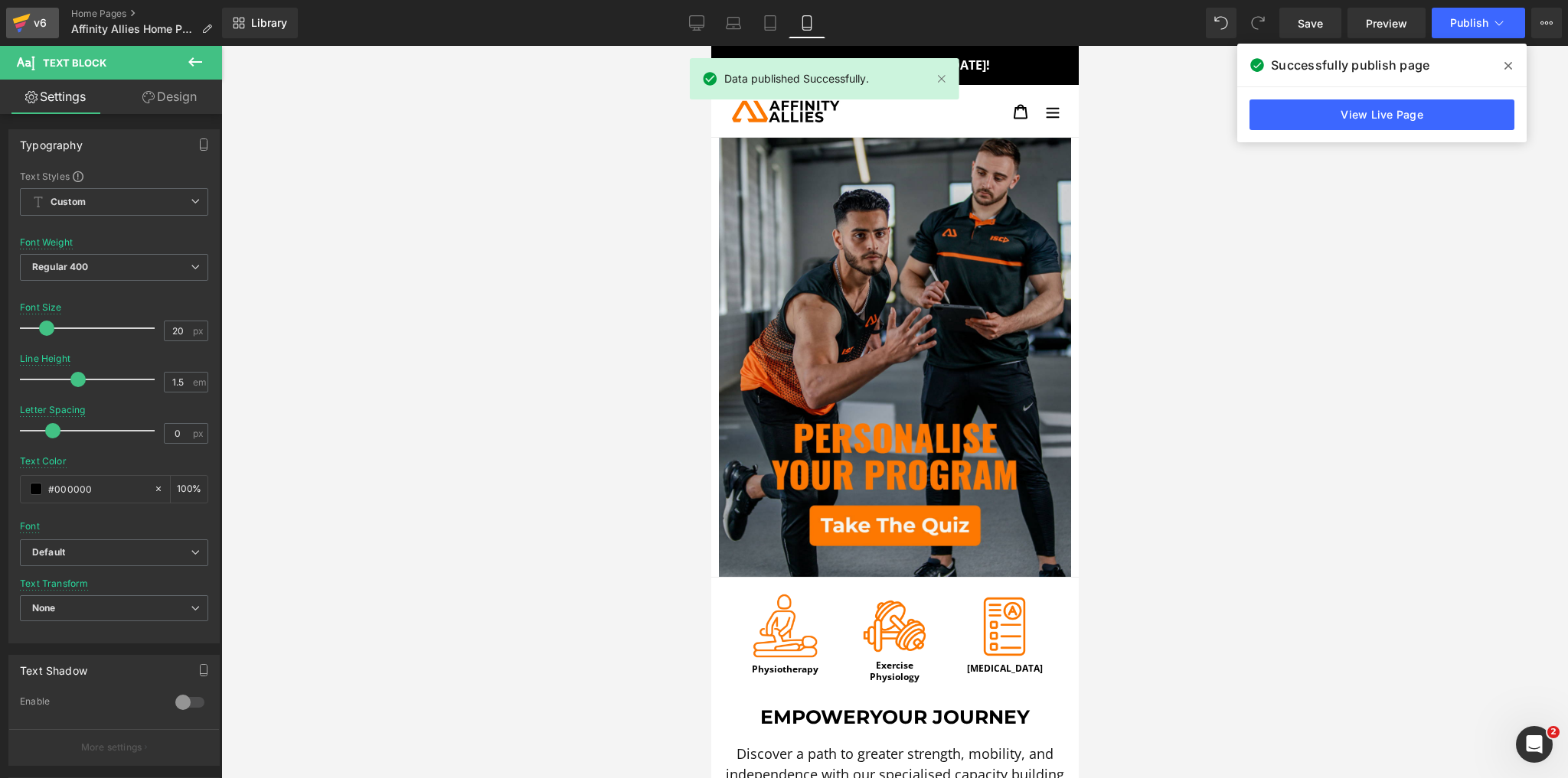
click at [25, 25] on icon at bounding box center [20, 24] width 10 height 7
